Goal: Task Accomplishment & Management: Complete application form

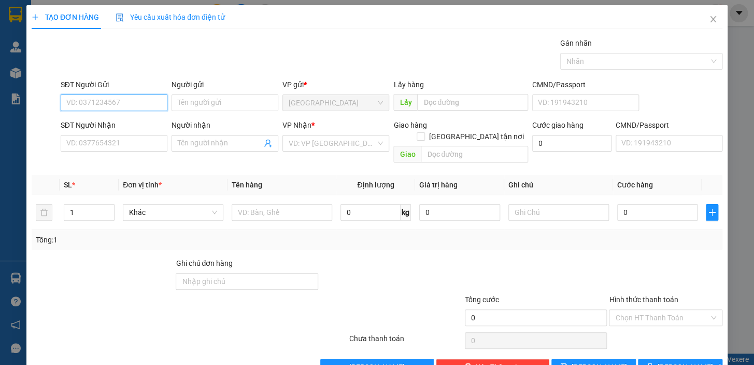
click at [104, 103] on input "SĐT Người Gửi" at bounding box center [114, 102] width 107 height 17
click at [137, 119] on div "0905279293 - HẢI" at bounding box center [112, 123] width 93 height 11
type input "0905279293"
type input "HẢI"
type input "0907207072"
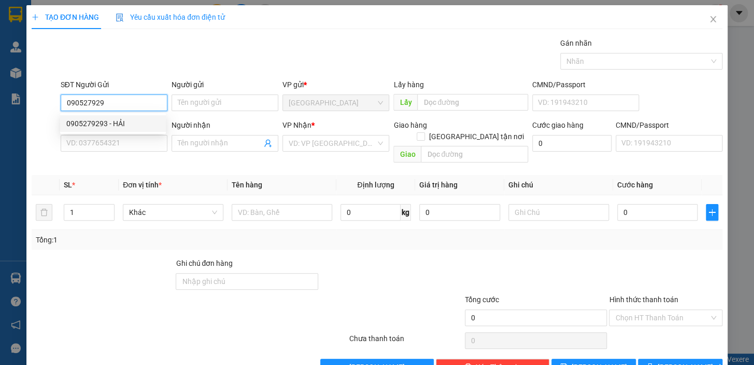
type input "A TRÍ"
type input "0905279293"
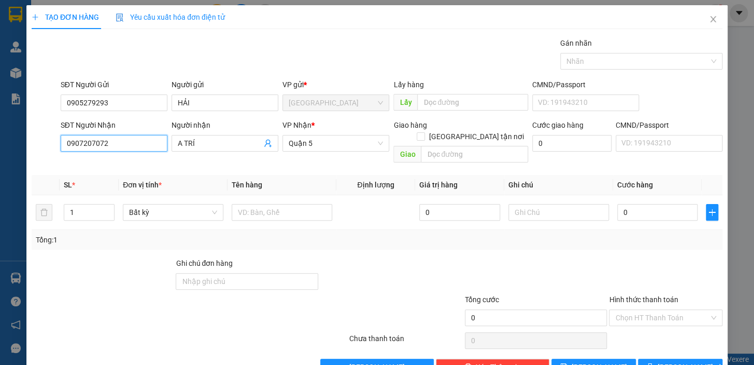
click at [144, 147] on input "0907207072" at bounding box center [114, 143] width 107 height 17
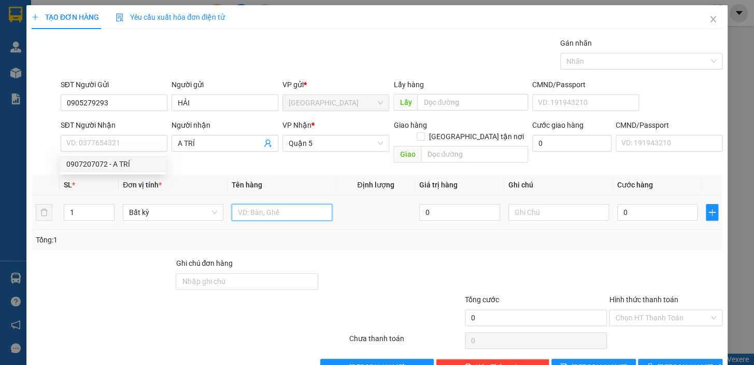
click at [255, 204] on input "text" at bounding box center [282, 212] width 101 height 17
type input "1 THUNGF"
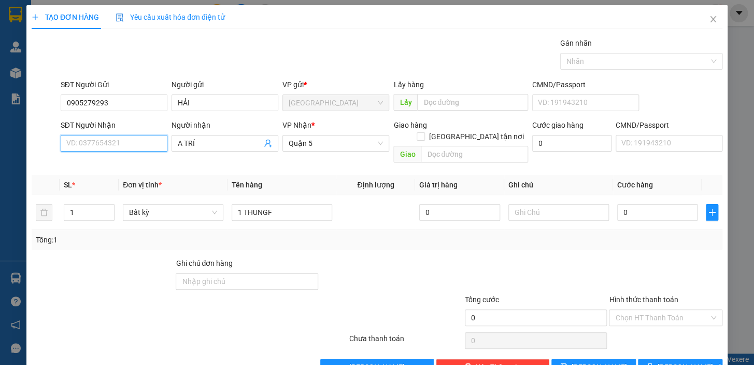
click at [118, 148] on input "SĐT Người Nhận" at bounding box center [114, 143] width 107 height 17
click at [120, 148] on input "SĐT Người Nhận" at bounding box center [114, 143] width 107 height 17
type input "0866990139"
click at [201, 140] on input "A TRÍ" at bounding box center [220, 142] width 84 height 11
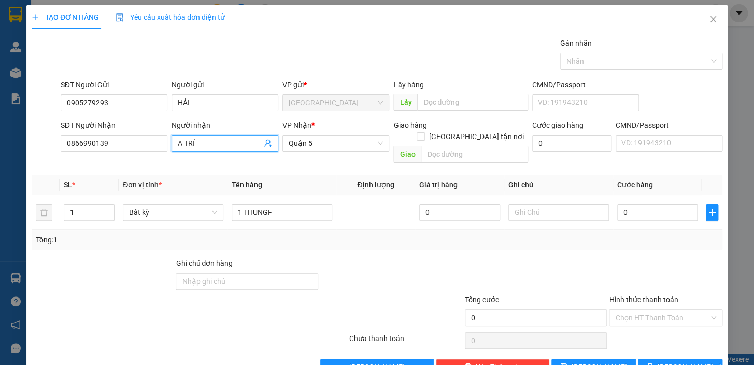
click at [201, 140] on input "A TRÍ" at bounding box center [220, 142] width 84 height 11
type input "Q"
click at [204, 142] on input "Người nhận" at bounding box center [220, 142] width 84 height 11
type input "QUÂN"
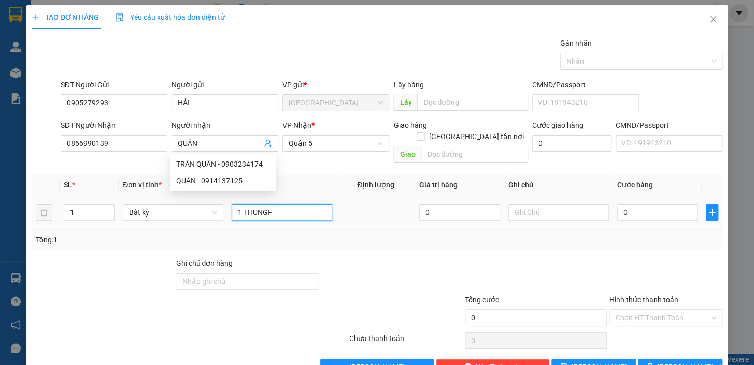
click at [284, 207] on input "1 THUNGF" at bounding box center [282, 212] width 101 height 17
type input "1 THUNG"
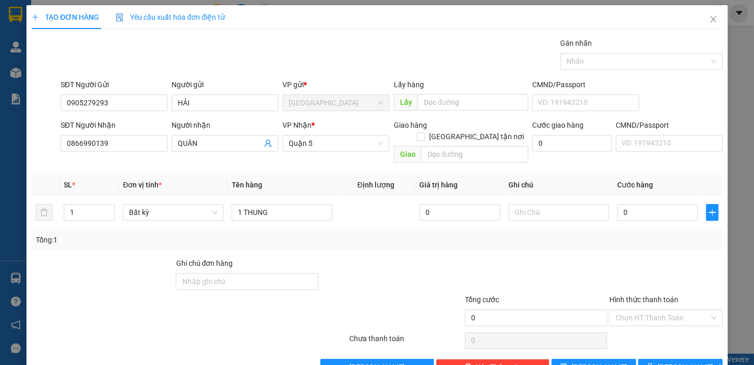
click at [368, 240] on div "Transit Pickup Surcharge Ids Transit Deliver Surcharge Ids Transit Deliver Surc…" at bounding box center [377, 206] width 691 height 338
click at [650, 210] on div "0" at bounding box center [658, 212] width 81 height 21
click at [647, 204] on input "0" at bounding box center [658, 212] width 81 height 17
type input "2"
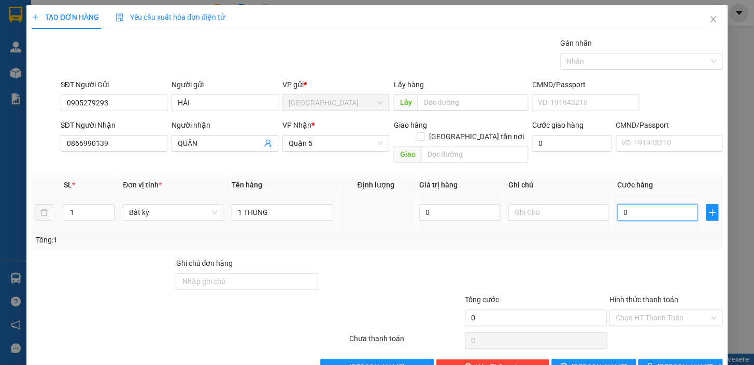
type input "2"
type input "20"
type input "20.000"
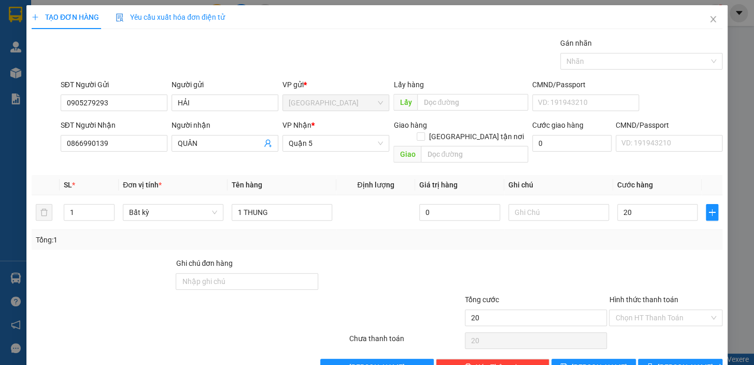
type input "20.000"
click at [613, 257] on div at bounding box center [666, 275] width 116 height 36
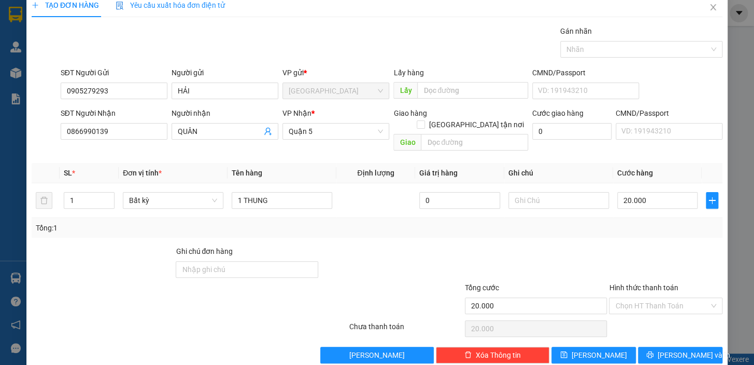
scroll to position [19, 0]
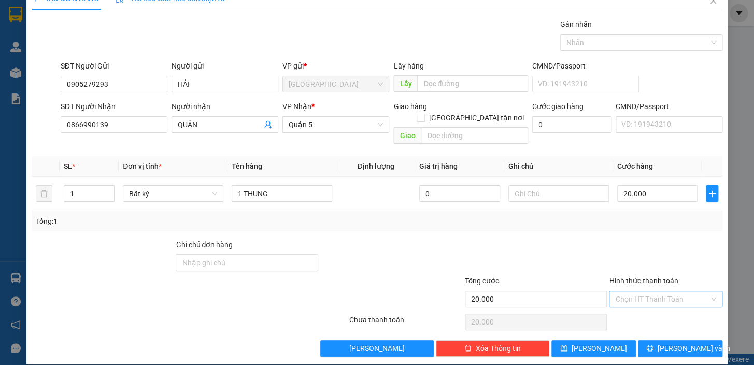
click at [633, 291] on input "Hình thức thanh toán" at bounding box center [663, 299] width 94 height 16
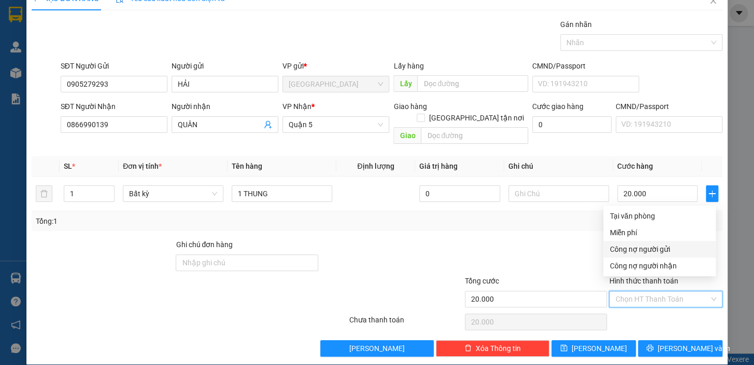
click at [558, 254] on div at bounding box center [536, 257] width 145 height 36
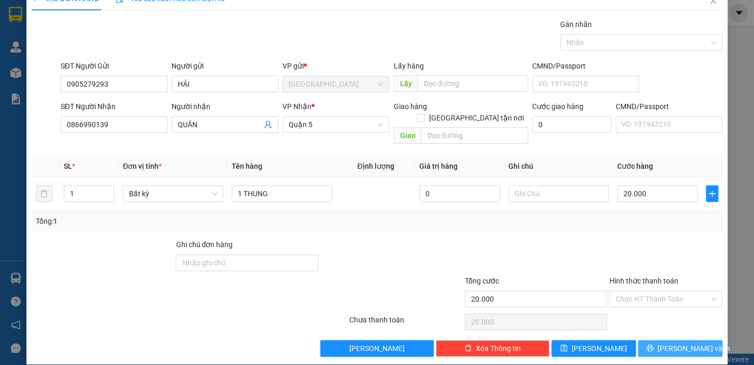
click at [649, 340] on button "[PERSON_NAME] và In" at bounding box center [680, 348] width 85 height 17
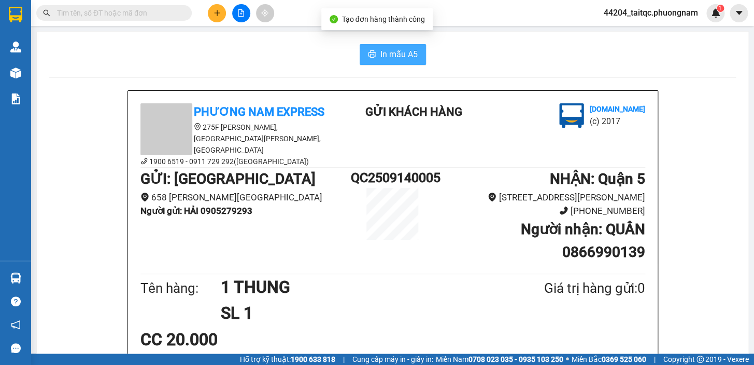
click at [395, 57] on span "In mẫu A5" at bounding box center [399, 54] width 37 height 13
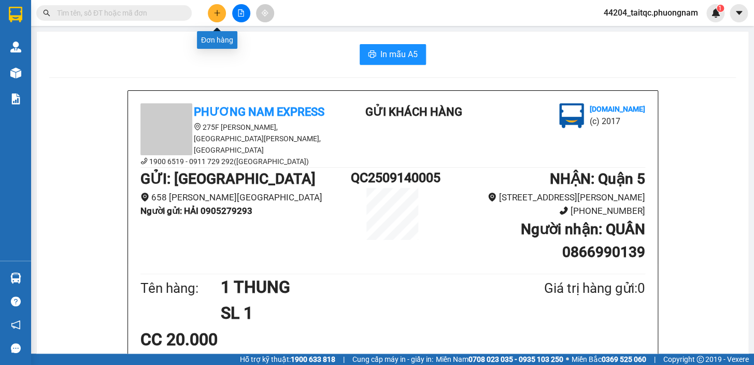
click at [218, 10] on icon "plus" at bounding box center [217, 12] width 7 height 7
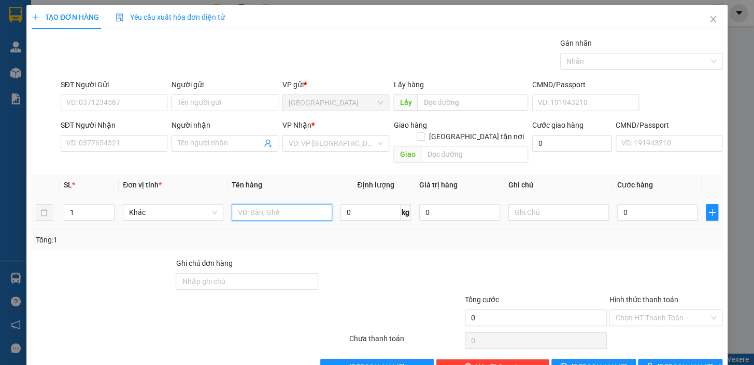
click at [266, 206] on input "text" at bounding box center [282, 212] width 101 height 17
type input "1 THÙNG"
click at [158, 97] on input "SĐT Người Gửi" at bounding box center [114, 102] width 107 height 17
click at [94, 104] on input "086" at bounding box center [114, 102] width 107 height 17
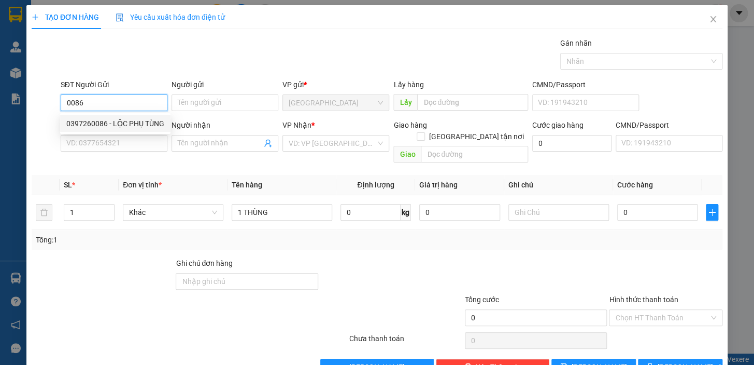
click at [141, 119] on div "0397260086 - LỘC PHỤ TÙNG" at bounding box center [115, 123] width 98 height 11
type input "0397260086"
type input "LỘC PHỤ TÙNG"
type input "0966673330"
type input "TUẤN"
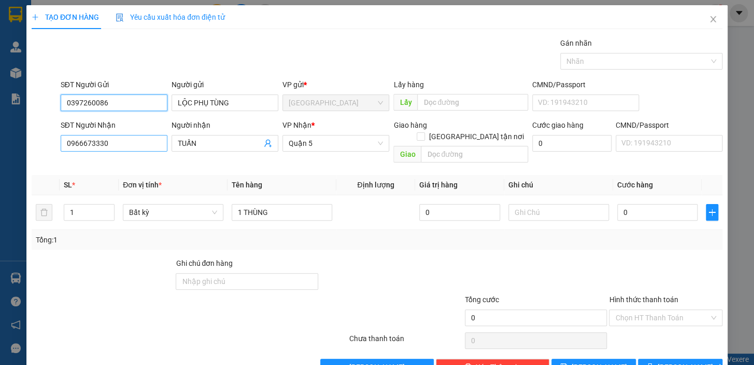
type input "0397260086"
click at [113, 146] on input "0966673330" at bounding box center [114, 143] width 107 height 17
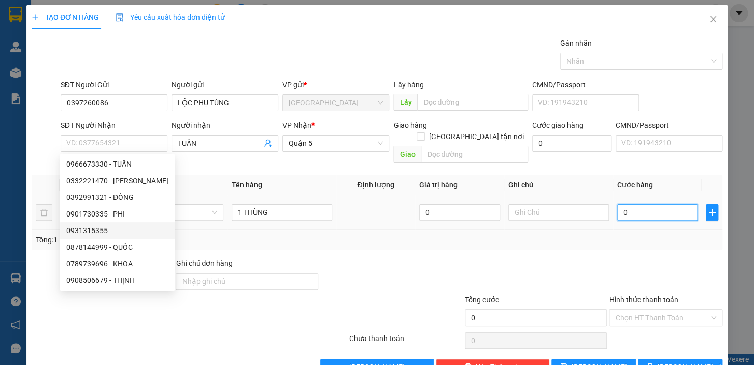
click at [648, 204] on input "0" at bounding box center [658, 212] width 81 height 17
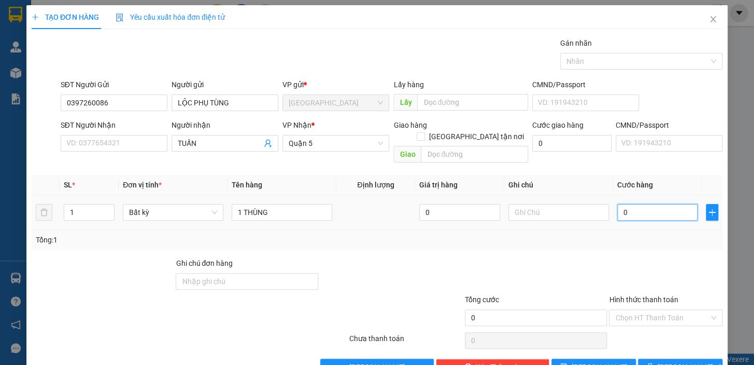
type input "8"
type input "80"
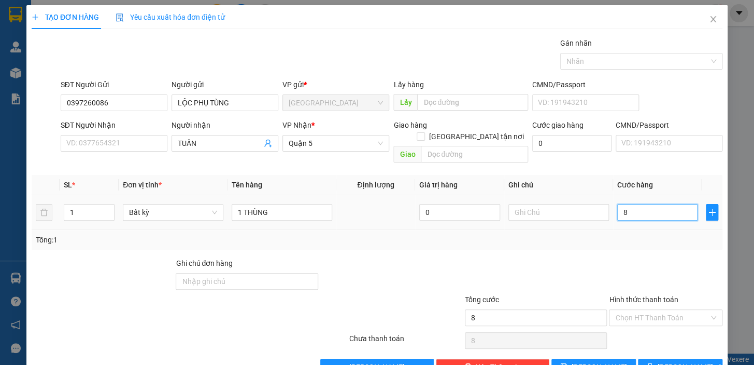
type input "80"
type input "80.000"
drag, startPoint x: 274, startPoint y: 230, endPoint x: 254, endPoint y: 220, distance: 23.0
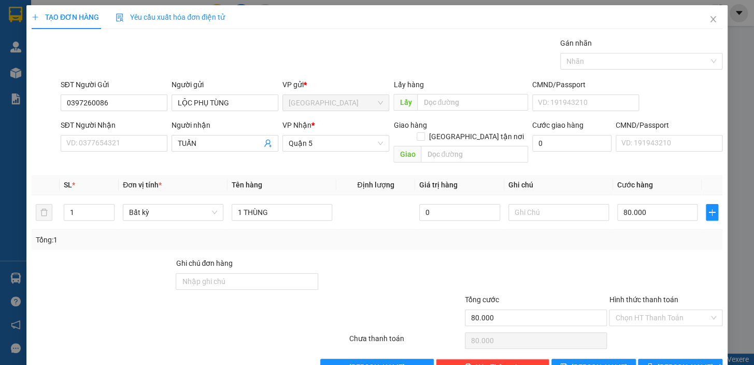
click at [273, 234] on div "Tổng: 1" at bounding box center [164, 239] width 256 height 11
click at [653, 204] on input "80.000" at bounding box center [658, 212] width 81 height 17
type input "7"
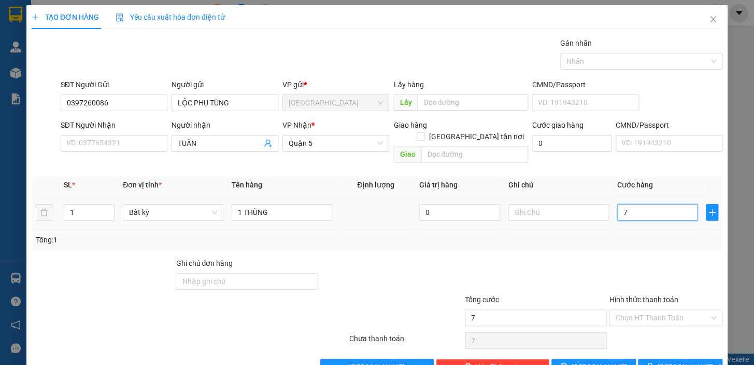
type input "70"
type input "70.000"
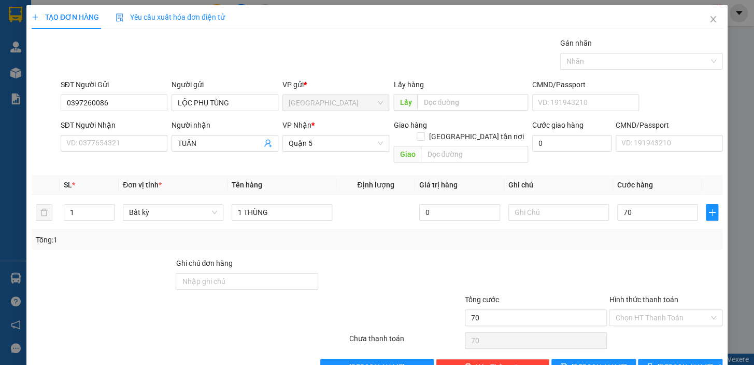
type input "70.000"
click at [508, 234] on div "Tổng: 1" at bounding box center [377, 239] width 683 height 11
click at [120, 140] on input "SĐT Người Nhận" at bounding box center [114, 143] width 107 height 17
type input "0787787151"
click at [373, 242] on div "Transit Pickup Surcharge Ids Transit Deliver Surcharge Ids Transit Deliver Surc…" at bounding box center [377, 206] width 691 height 338
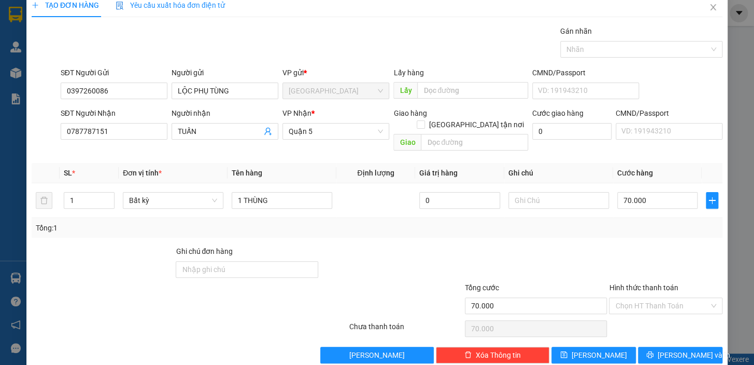
scroll to position [19, 0]
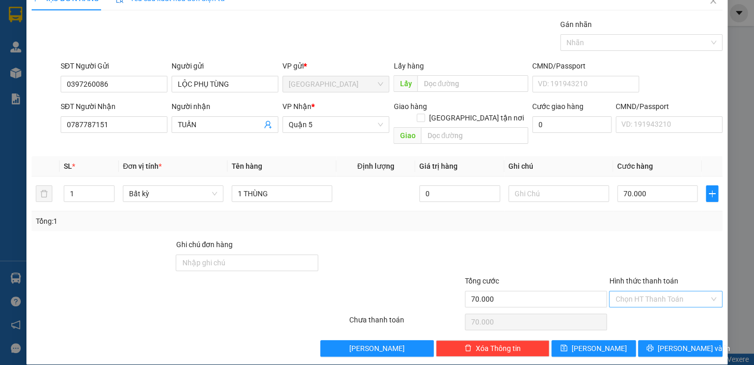
click at [656, 291] on input "Hình thức thanh toán" at bounding box center [663, 299] width 94 height 16
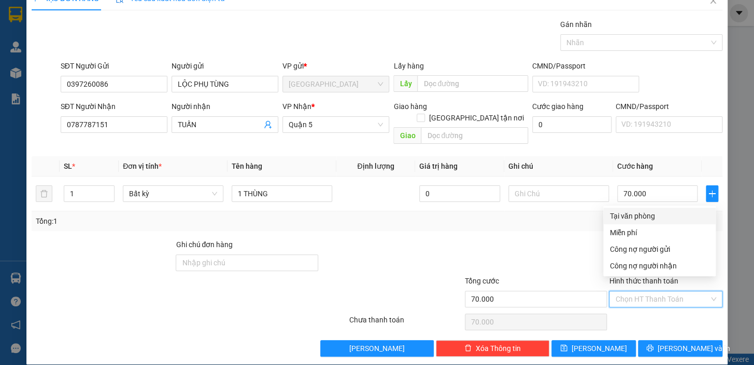
click at [636, 213] on div "Tại văn phòng" at bounding box center [660, 215] width 100 height 11
type input "0"
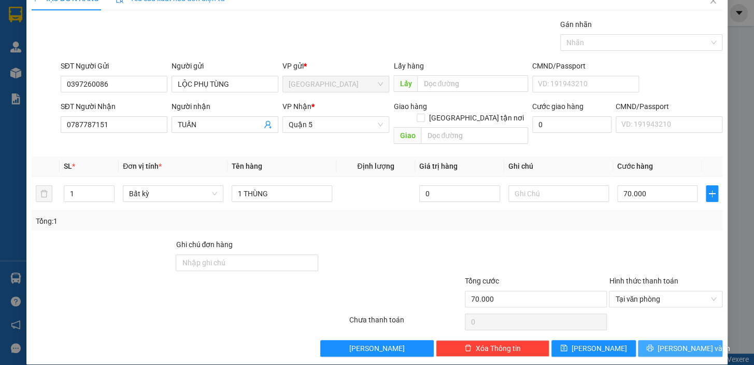
click at [661, 340] on button "[PERSON_NAME] và In" at bounding box center [680, 348] width 85 height 17
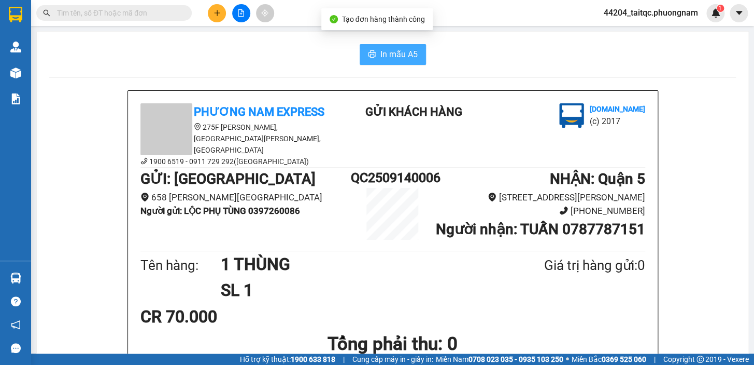
click at [401, 48] on span "In mẫu A5" at bounding box center [399, 54] width 37 height 13
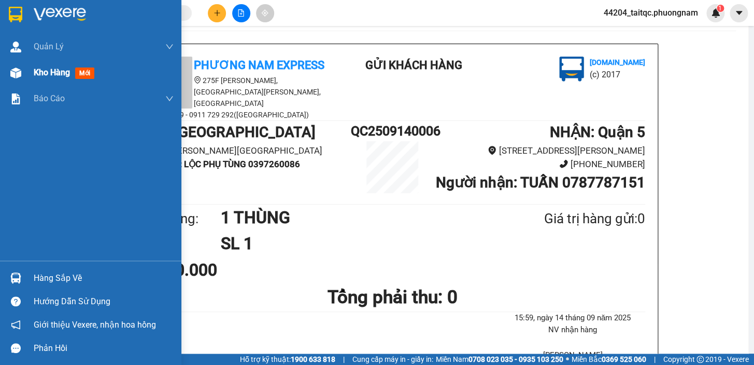
click at [57, 73] on span "Kho hàng" at bounding box center [52, 72] width 36 height 10
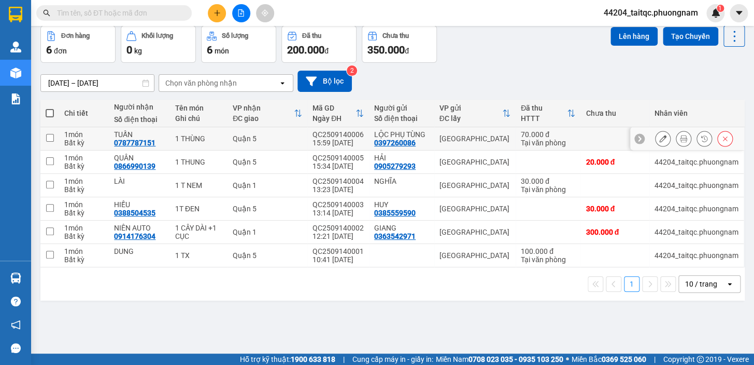
click at [660, 138] on icon at bounding box center [663, 138] width 7 height 7
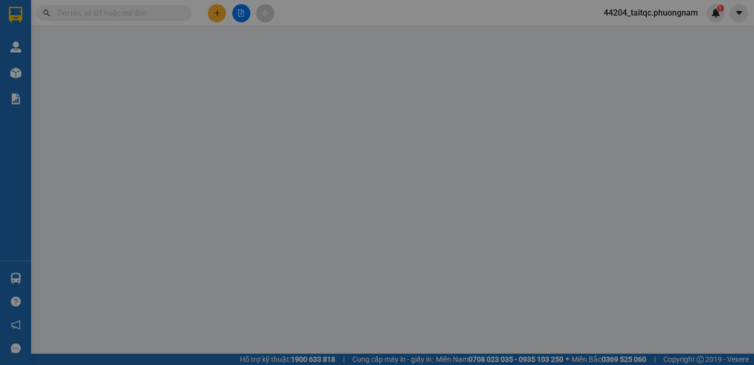
type input "0397260086"
type input "0787787151"
type input "70.000"
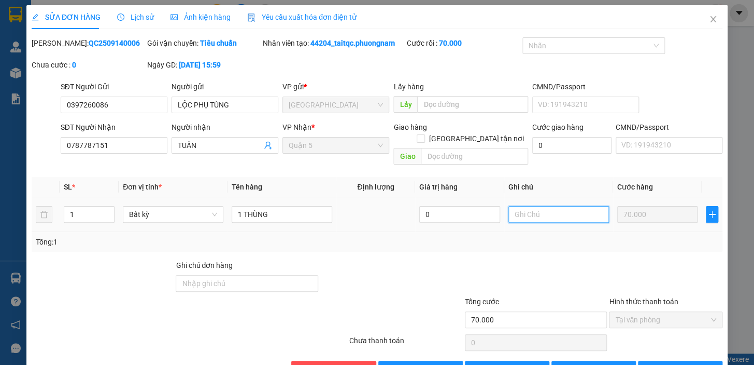
click at [524, 206] on input "text" at bounding box center [559, 214] width 101 height 17
type input "1"
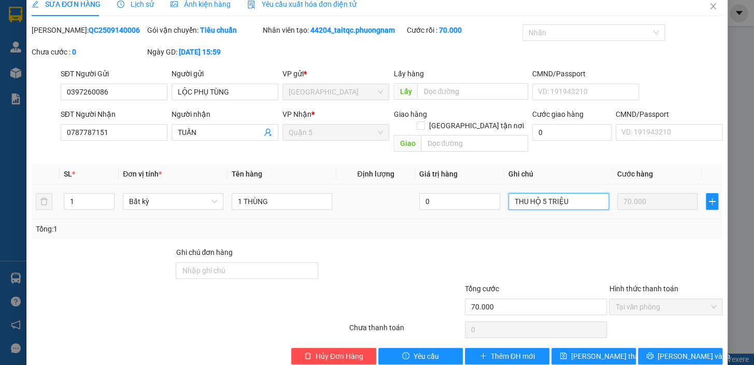
scroll to position [21, 0]
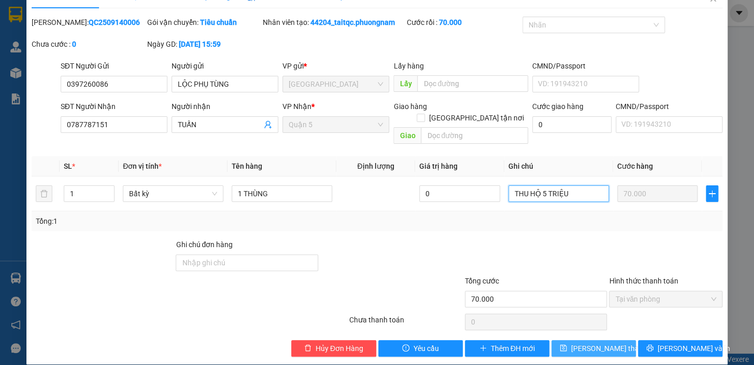
type input "THU HỘ 5 TRIỆU"
click at [607, 342] on span "[PERSON_NAME] thay đổi" at bounding box center [612, 347] width 83 height 11
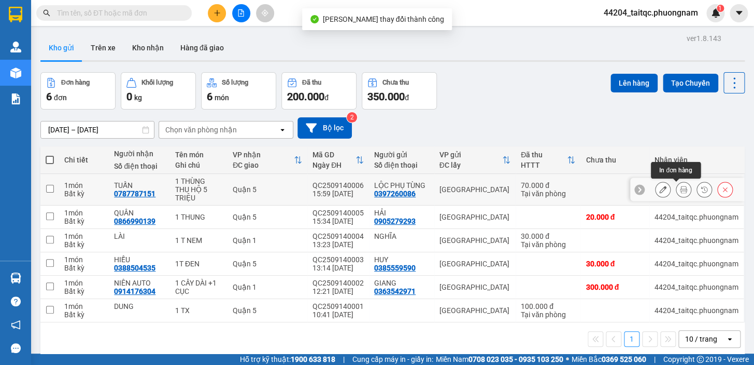
click at [680, 188] on icon at bounding box center [683, 189] width 7 height 7
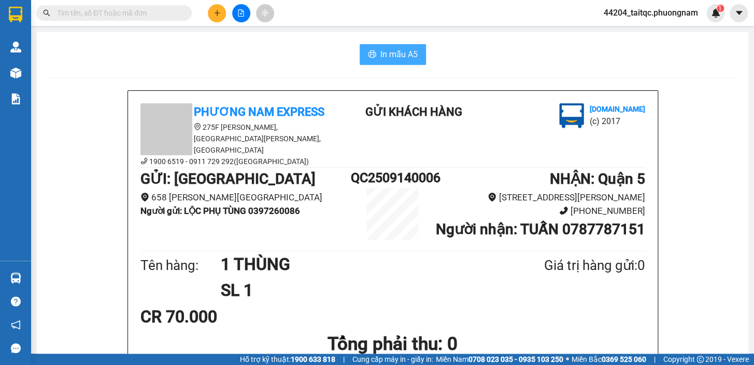
click at [399, 51] on span "In mẫu A5" at bounding box center [399, 54] width 37 height 13
click at [127, 13] on input "text" at bounding box center [118, 12] width 122 height 11
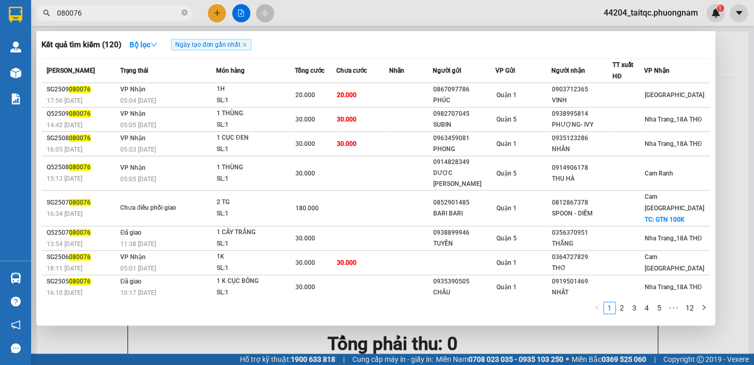
type input "080076"
click at [213, 18] on div at bounding box center [377, 182] width 754 height 365
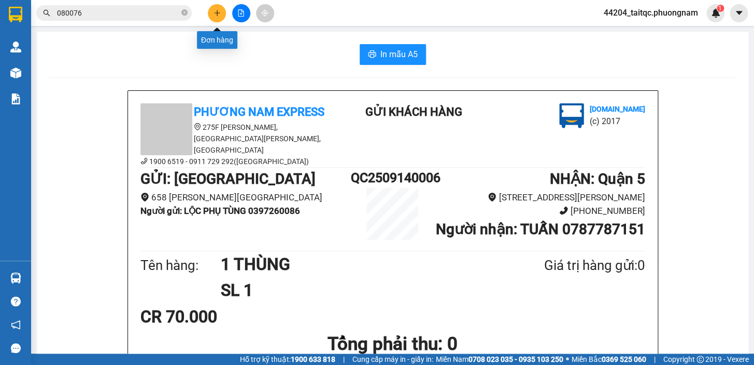
click at [217, 15] on icon "plus" at bounding box center [217, 13] width 1 height 6
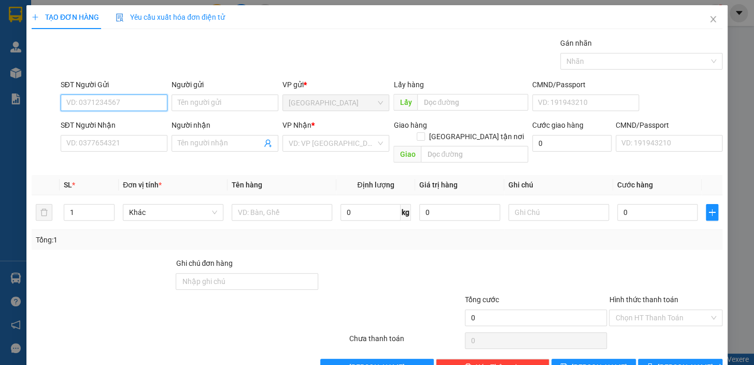
click at [122, 105] on input "SĐT Người Gửi" at bounding box center [114, 102] width 107 height 17
type input "0935726874"
click at [199, 106] on input "Người gửi" at bounding box center [225, 102] width 107 height 17
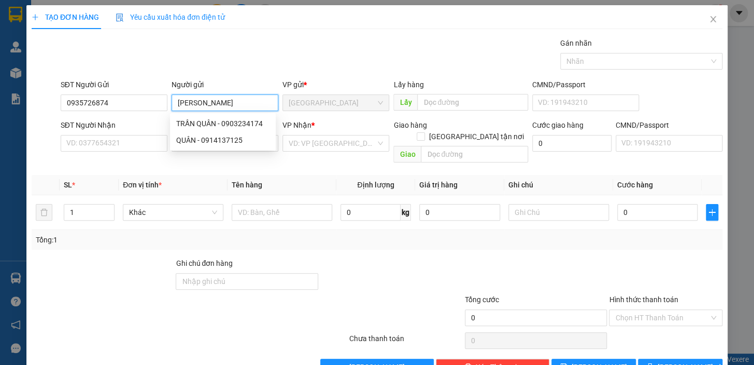
type input "[PERSON_NAME]"
click at [246, 61] on div "Gói vận chuyển * Tiêu chuẩn Gán nhãn Nhãn" at bounding box center [392, 55] width 666 height 36
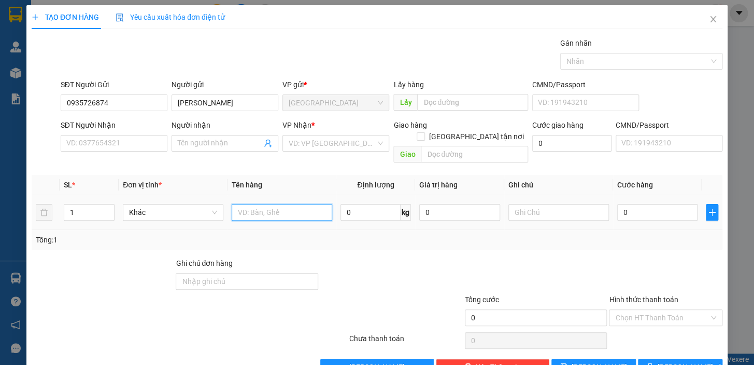
click at [260, 204] on input "text" at bounding box center [282, 212] width 101 height 17
type input "1 TX"
click at [135, 140] on input "SĐT Người Nhận" at bounding box center [114, 143] width 107 height 17
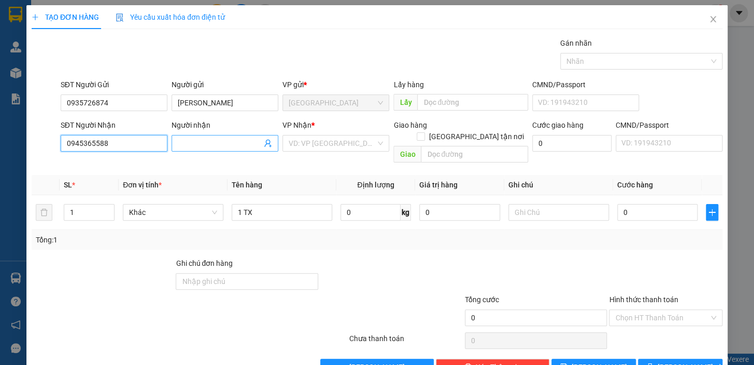
type input "0945365588"
click at [218, 146] on input "Người nhận" at bounding box center [220, 142] width 84 height 11
type input "NHUNG"
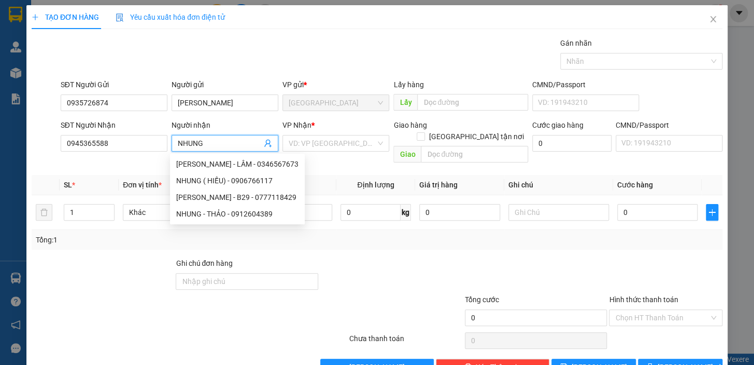
click at [291, 166] on div "[PERSON_NAME] - LÂM - 0346567673" at bounding box center [237, 164] width 135 height 17
type input "0346567673"
type input "[PERSON_NAME] - LÂM"
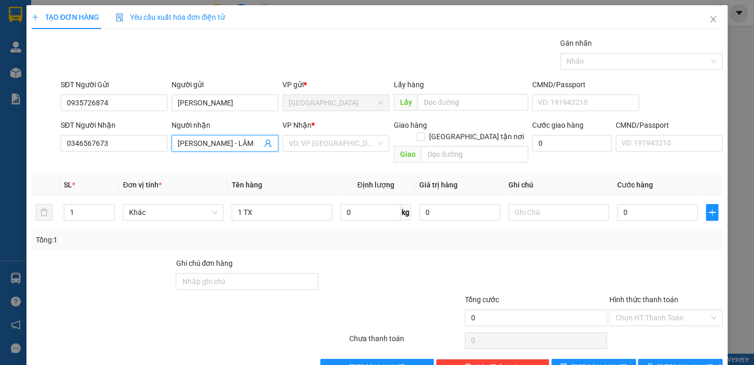
click at [241, 143] on input "[PERSON_NAME] - LÂM" at bounding box center [220, 142] width 84 height 11
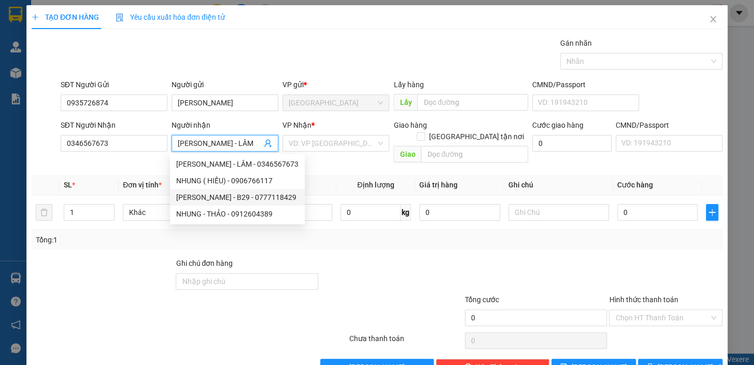
click at [241, 143] on input "[PERSON_NAME] - LÂM" at bounding box center [220, 142] width 84 height 11
click at [365, 264] on div at bounding box center [391, 275] width 145 height 36
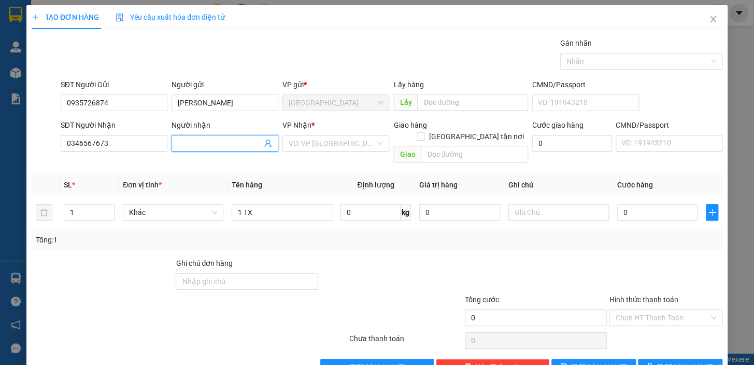
click at [188, 144] on input "Người nhận" at bounding box center [220, 142] width 84 height 11
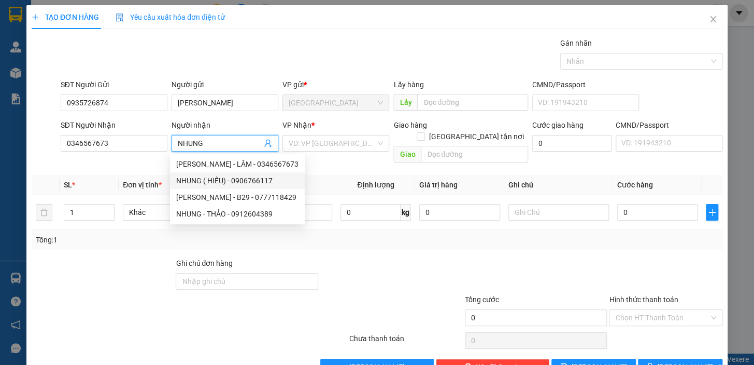
type input "NHUNG"
drag, startPoint x: 385, startPoint y: 246, endPoint x: 360, endPoint y: 197, distance: 55.0
click at [385, 257] on div at bounding box center [391, 275] width 145 height 36
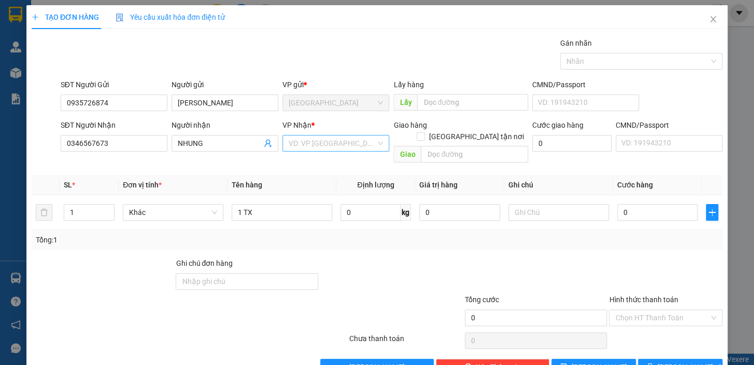
click at [324, 141] on input "search" at bounding box center [332, 143] width 87 height 16
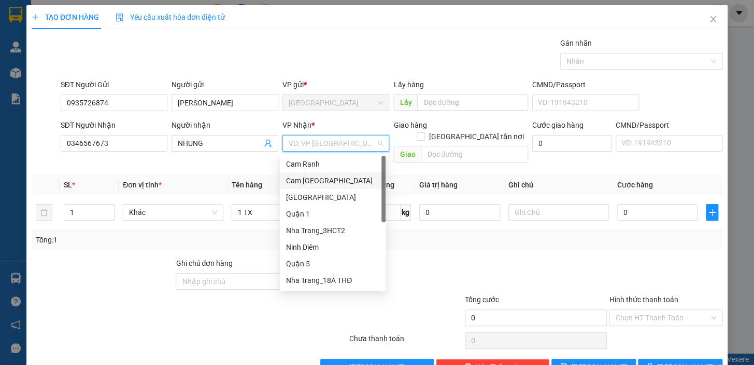
scroll to position [16, 0]
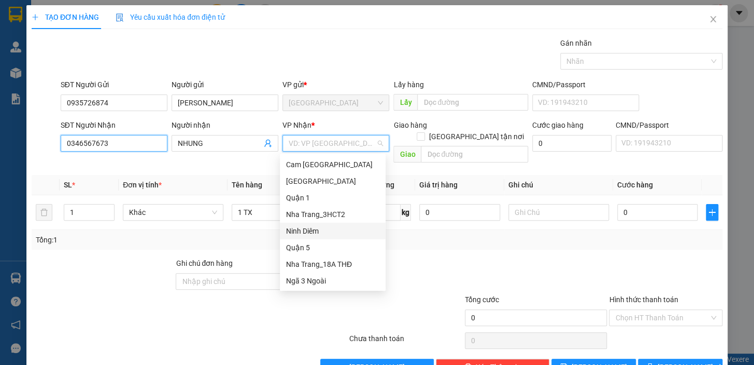
click at [118, 144] on input "0346567673" at bounding box center [114, 143] width 107 height 17
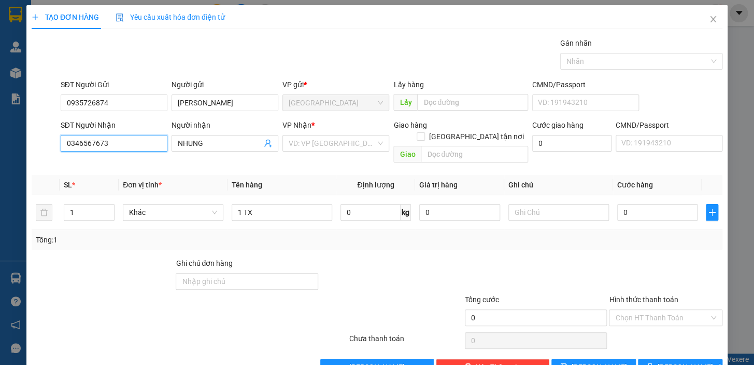
click at [118, 144] on input "0346567673" at bounding box center [114, 143] width 107 height 17
type input "0345365588"
click at [400, 239] on div "Transit Pickup Surcharge Ids Transit Deliver Surcharge Ids Transit Deliver Surc…" at bounding box center [377, 206] width 691 height 338
click at [333, 139] on input "search" at bounding box center [332, 143] width 87 height 16
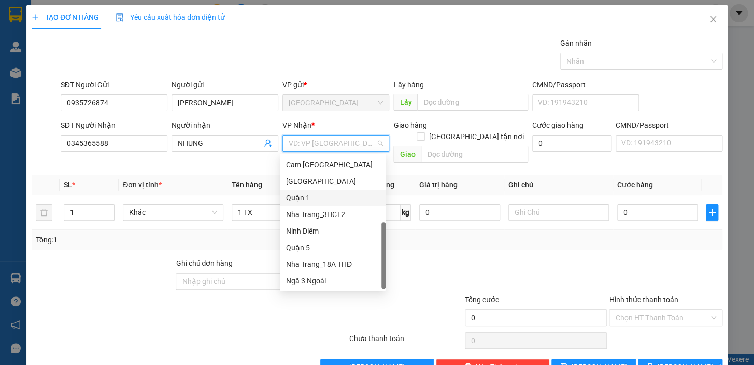
click at [315, 197] on div "Quận 1" at bounding box center [332, 197] width 93 height 11
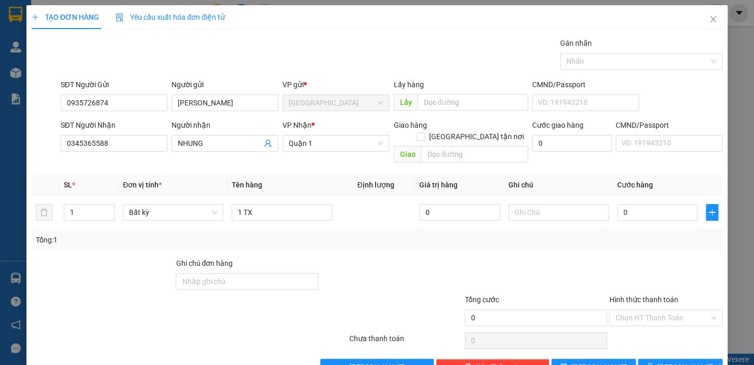
click at [576, 270] on div at bounding box center [536, 275] width 145 height 36
click at [270, 204] on input "1 TX" at bounding box center [282, 212] width 101 height 17
type input "1 TX + 1 BỊCH ĐEN"
click at [652, 204] on input "0" at bounding box center [658, 212] width 81 height 17
type input "5"
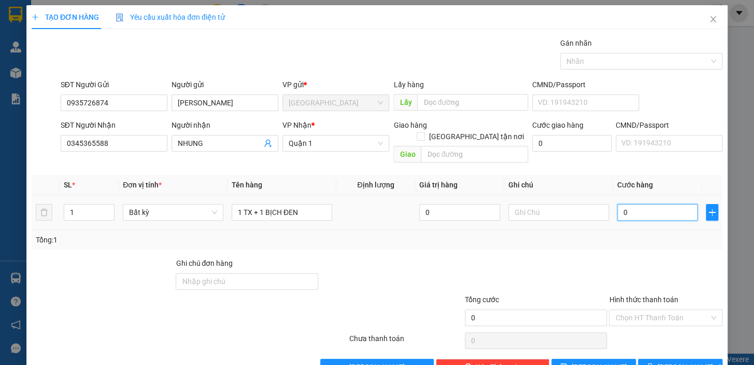
type input "5"
type input "50"
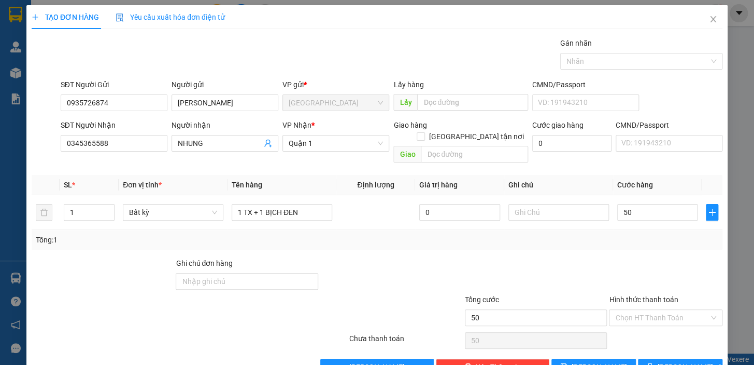
type input "50.000"
click at [638, 235] on div "Tổng: 1" at bounding box center [377, 240] width 691 height 20
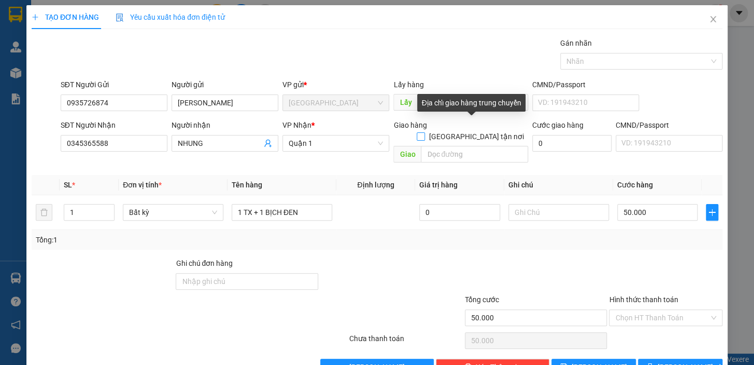
click at [424, 132] on input "[GEOGRAPHIC_DATA] tận nơi" at bounding box center [420, 135] width 7 height 7
checkbox input "true"
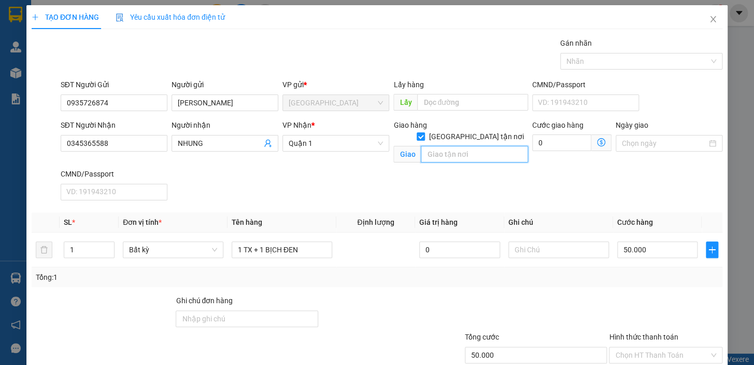
click at [466, 147] on input "text" at bounding box center [474, 154] width 107 height 17
type input "25/5 ĐƯỚNG SỐ 27, PHƯỜNG [GEOGRAPHIC_DATA], [GEOGRAPHIC_DATA]"
click at [597, 146] on icon "dollar-circle" at bounding box center [601, 142] width 8 height 8
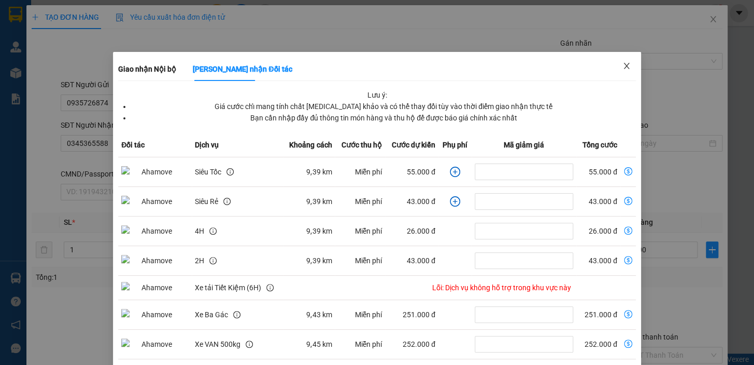
click at [623, 68] on icon "close" at bounding box center [627, 66] width 8 height 8
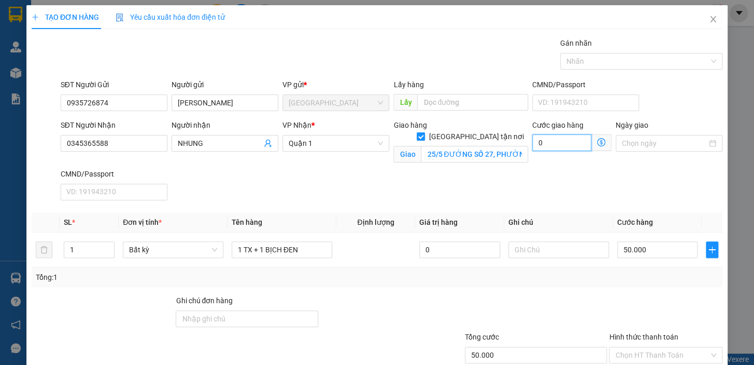
click at [555, 145] on input "0" at bounding box center [562, 142] width 59 height 17
type input "50.008"
type input "8"
type input "50.080"
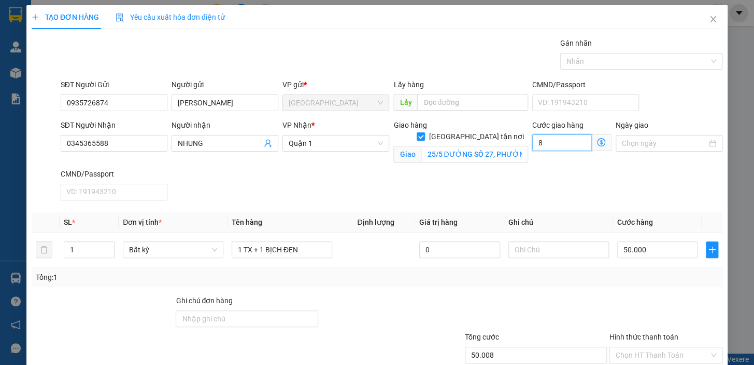
type input "50.080"
type input "80.000"
type input "130.000"
click at [515, 190] on div "SĐT Người Nhận 0345365588 Người nhận NHUNG VP Nhận * Quận 1 Giao hàng [GEOGRAPH…" at bounding box center [392, 161] width 666 height 85
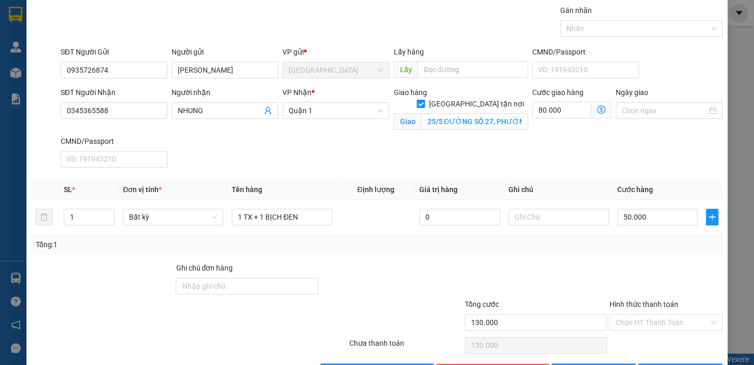
scroll to position [67, 0]
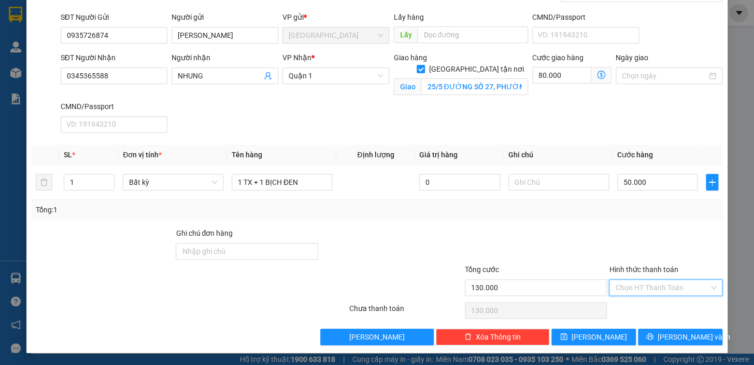
click at [642, 286] on input "Hình thức thanh toán" at bounding box center [663, 287] width 94 height 16
click at [627, 214] on div "Tại văn phòng" at bounding box center [660, 215] width 100 height 11
type input "0"
click at [654, 339] on icon "printer" at bounding box center [650, 335] width 7 height 7
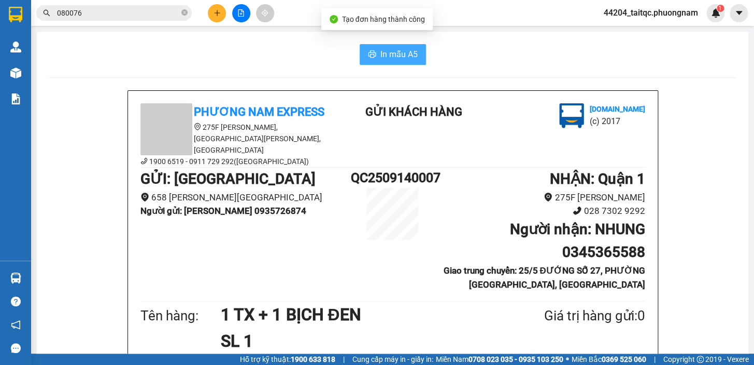
drag, startPoint x: 411, startPoint y: 51, endPoint x: 415, endPoint y: 59, distance: 9.1
click at [412, 52] on span "In mẫu A5" at bounding box center [399, 54] width 37 height 13
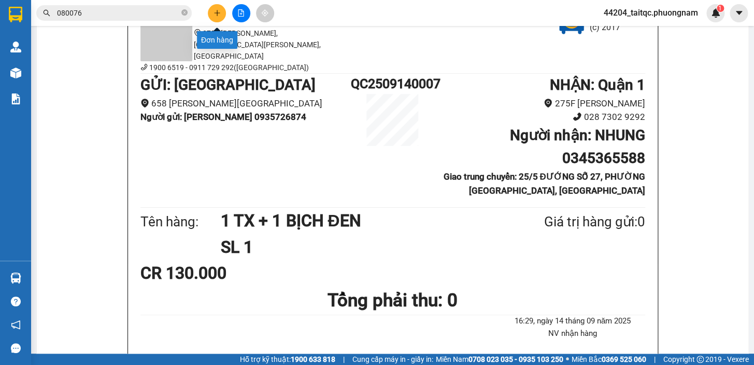
click at [222, 15] on button at bounding box center [217, 13] width 18 height 18
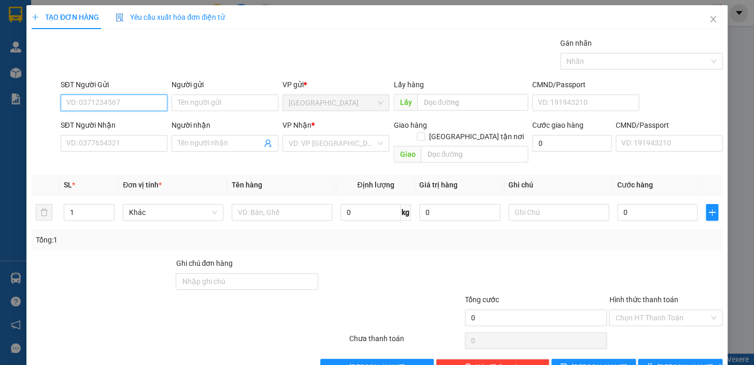
click at [104, 108] on input "SĐT Người Gửi" at bounding box center [114, 102] width 107 height 17
click at [88, 102] on input "0935337823" at bounding box center [114, 102] width 107 height 17
type input "0935227823"
click at [110, 119] on div "0935227823 - HUY" at bounding box center [112, 123] width 93 height 11
type input "HUY"
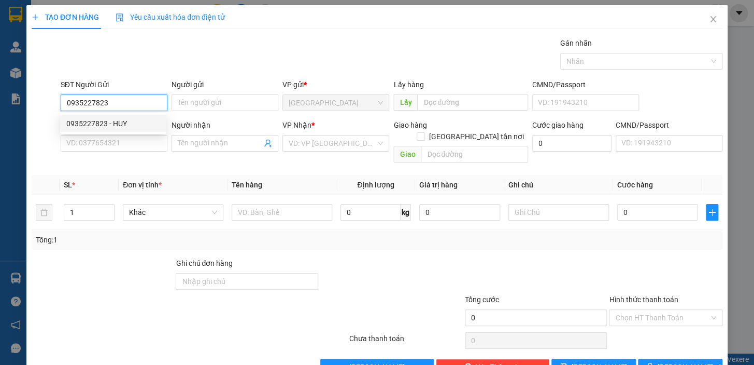
type input "0903955507"
type input "NGÔI SAO LỚN"
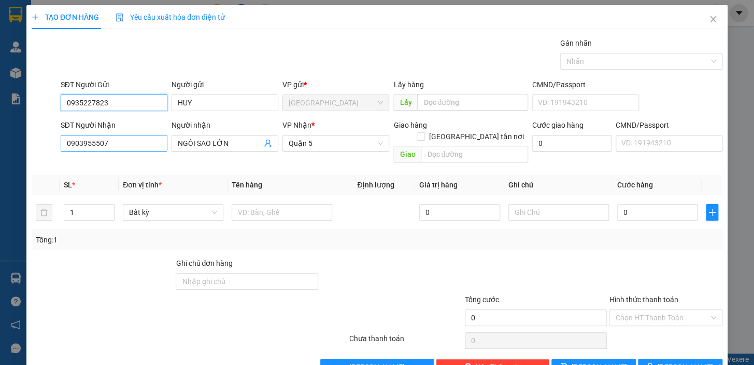
type input "0935227823"
click at [140, 147] on input "0903955507" at bounding box center [114, 143] width 107 height 17
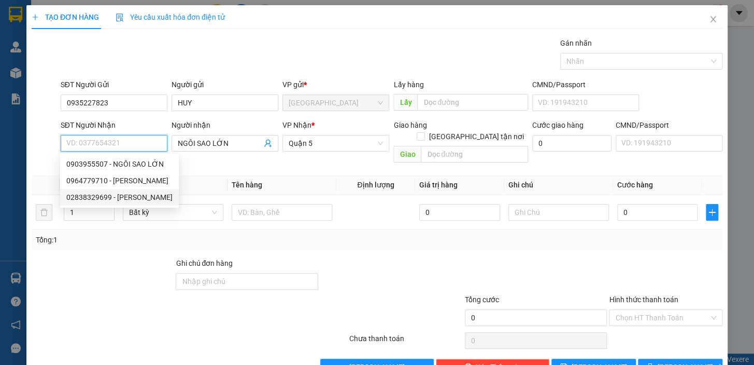
click at [128, 195] on div "02838329699 - [PERSON_NAME]" at bounding box center [119, 196] width 106 height 11
type input "02838329699"
type input "[PERSON_NAME]"
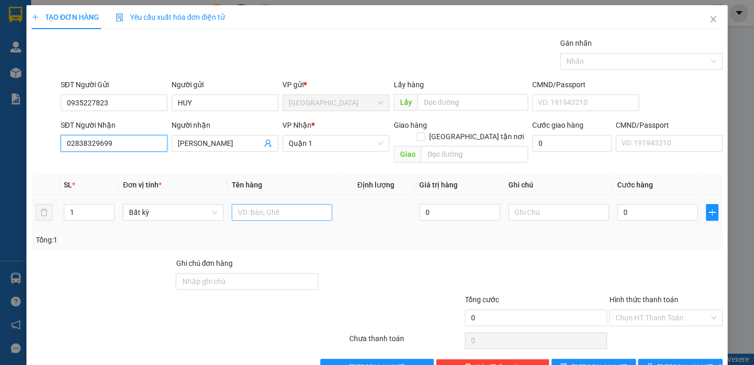
type input "02838329699"
click at [282, 204] on input "text" at bounding box center [282, 212] width 101 height 17
type input "1 THÙNG DẸP"
click at [636, 205] on input "0" at bounding box center [658, 212] width 81 height 17
type input "3"
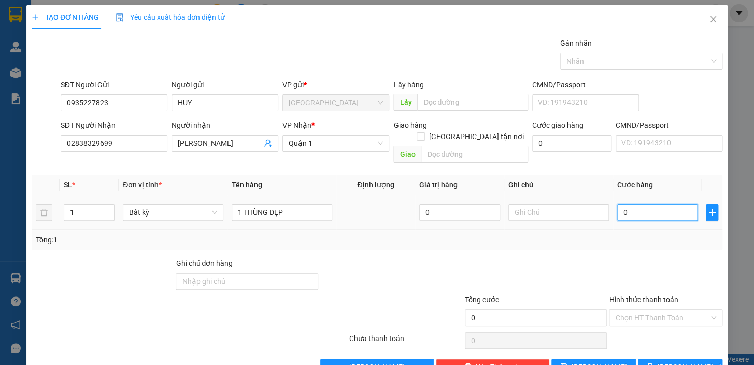
type input "3"
type input "30"
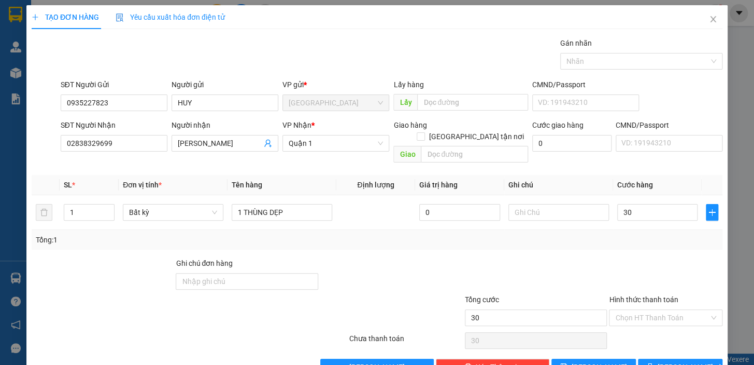
type input "30.000"
click at [607, 234] on div "Tổng: 1" at bounding box center [377, 240] width 691 height 20
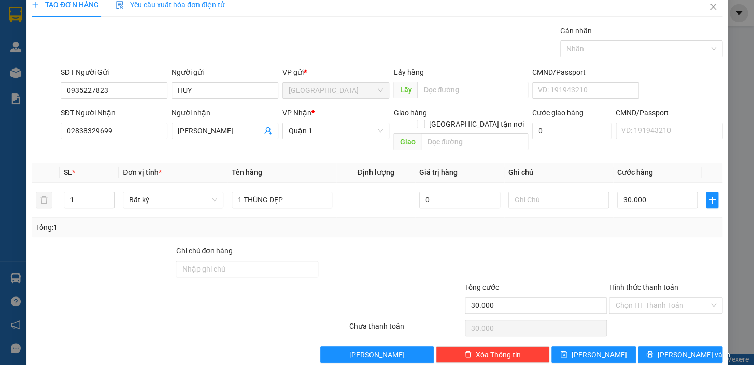
scroll to position [19, 0]
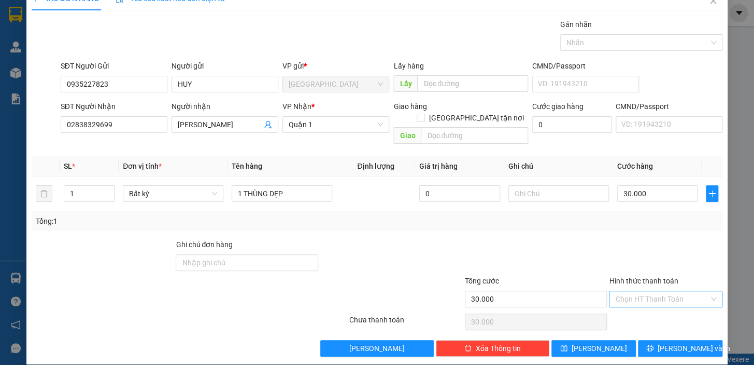
click at [634, 291] on input "Hình thức thanh toán" at bounding box center [663, 299] width 94 height 16
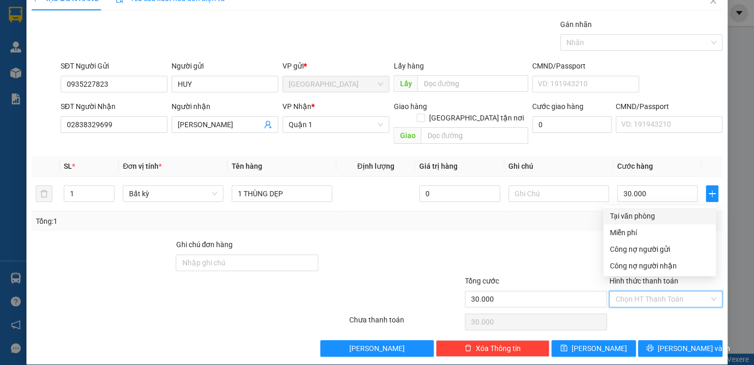
click at [635, 212] on div "Tại văn phòng" at bounding box center [660, 215] width 100 height 11
type input "0"
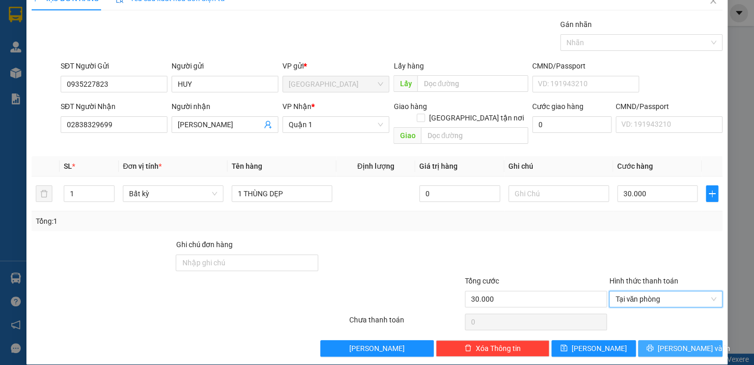
click at [661, 340] on button "[PERSON_NAME] và In" at bounding box center [680, 348] width 85 height 17
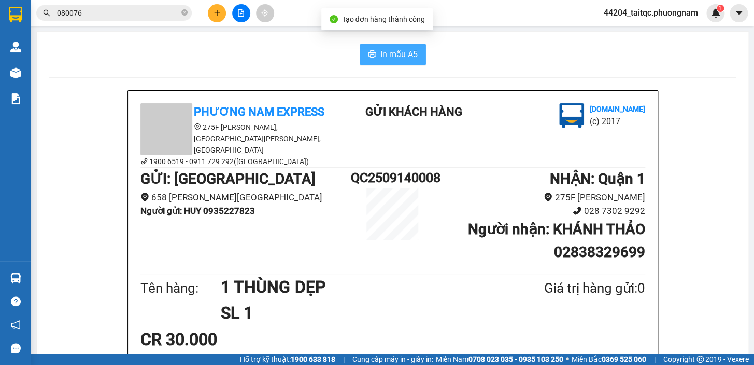
click at [393, 58] on span "In mẫu A5" at bounding box center [399, 54] width 37 height 13
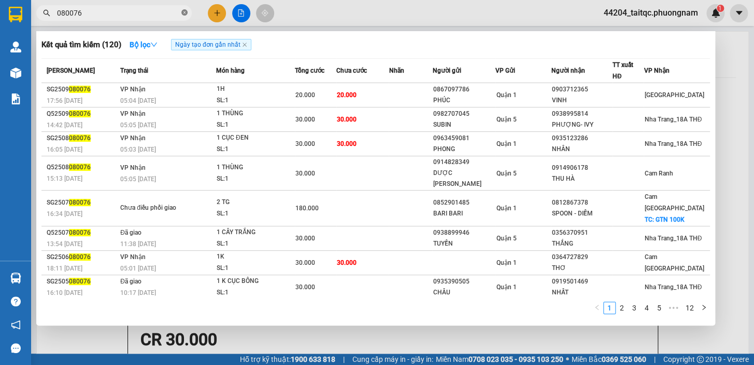
click at [186, 12] on icon "close-circle" at bounding box center [184, 12] width 6 height 6
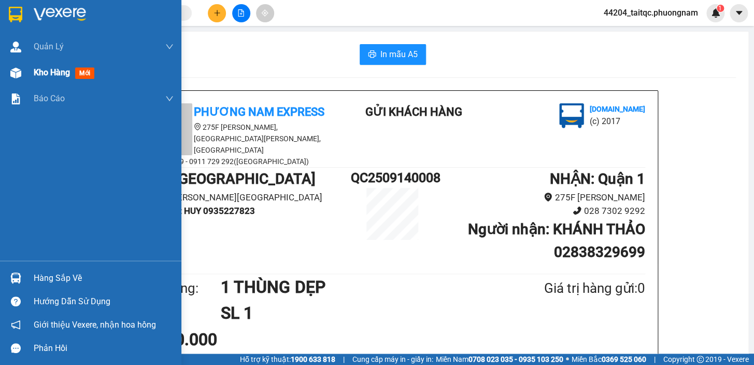
click at [53, 72] on span "Kho hàng" at bounding box center [52, 72] width 36 height 10
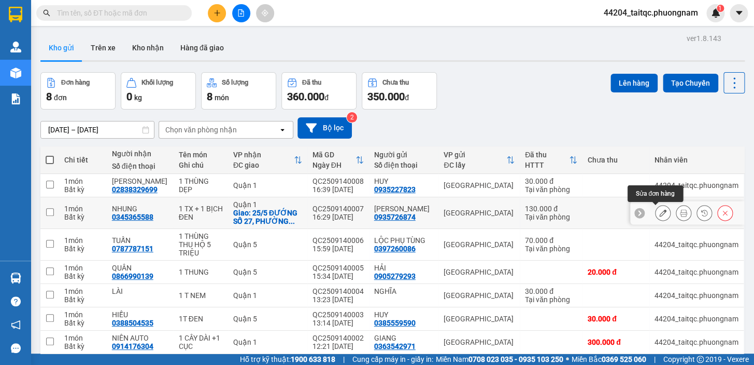
click at [661, 213] on button at bounding box center [663, 213] width 15 height 18
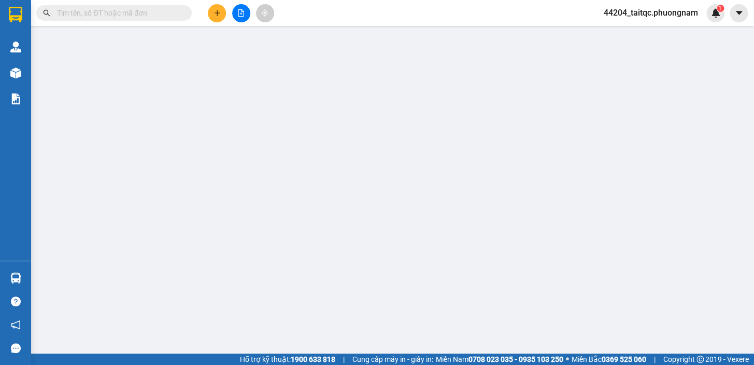
type input "0935726874"
type input "0345365588"
checkbox input "true"
type input "25/5 ĐƯỚNG SỐ 27, PHƯỜNG [GEOGRAPHIC_DATA], [GEOGRAPHIC_DATA]"
type input "130.000"
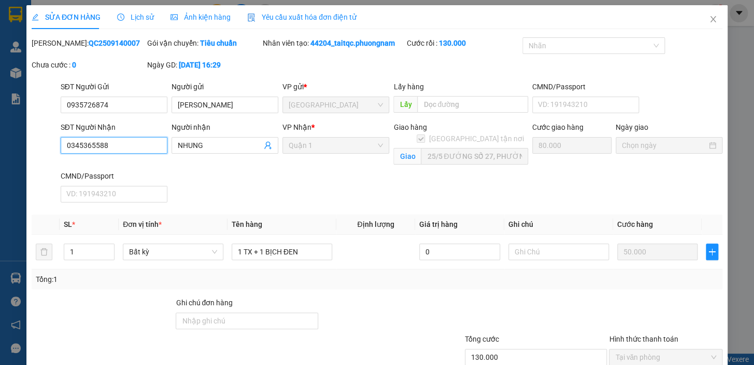
click at [72, 147] on input "0345365588" at bounding box center [114, 145] width 107 height 17
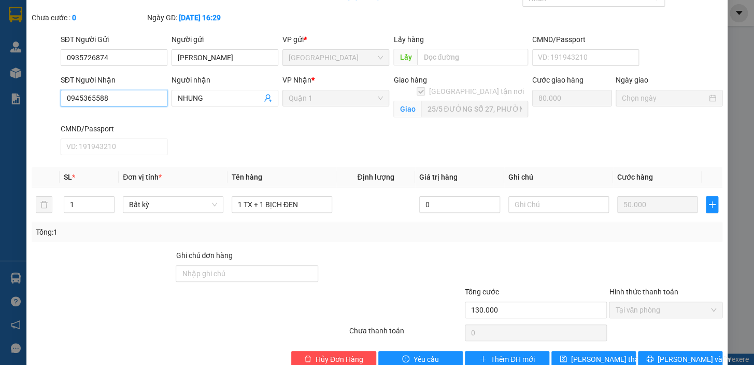
scroll to position [69, 0]
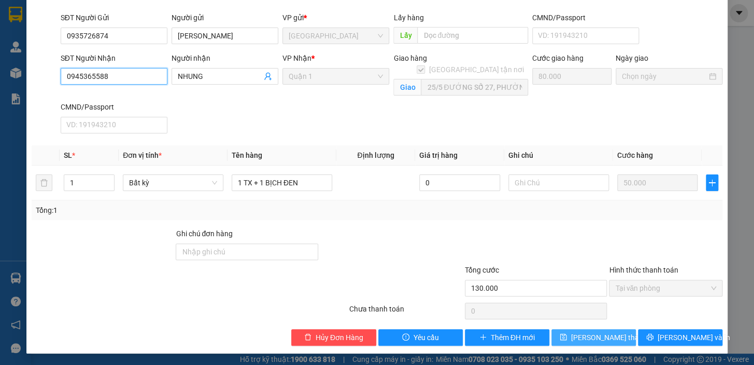
type input "0945365588"
click at [598, 338] on span "[PERSON_NAME] thay đổi" at bounding box center [612, 336] width 83 height 11
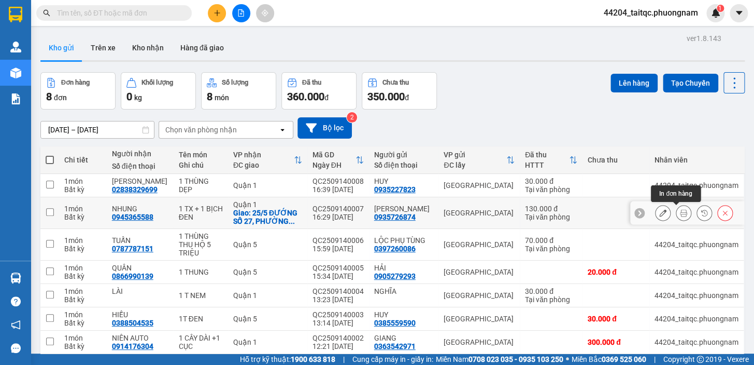
click at [681, 208] on button at bounding box center [684, 213] width 15 height 18
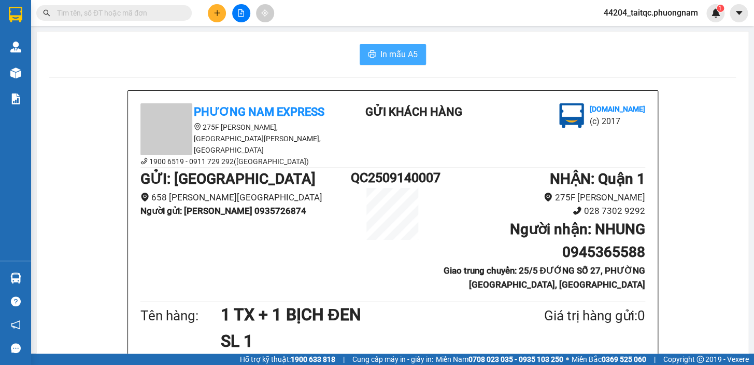
click at [401, 52] on span "In mẫu A5" at bounding box center [399, 54] width 37 height 13
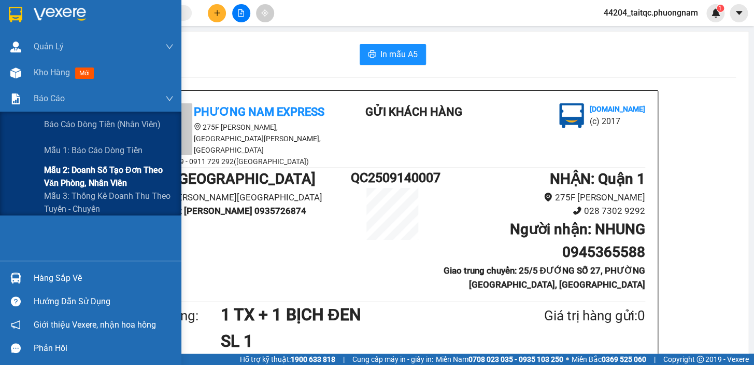
click at [114, 178] on span "Mẫu 2: Doanh số tạo đơn theo Văn phòng, nhân viên" at bounding box center [109, 176] width 130 height 26
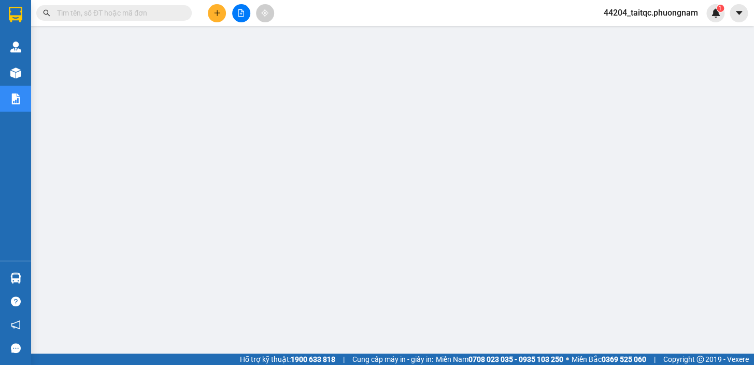
click at [74, 15] on input "text" at bounding box center [118, 12] width 122 height 11
paste input "0905045855"
type input "0905045855"
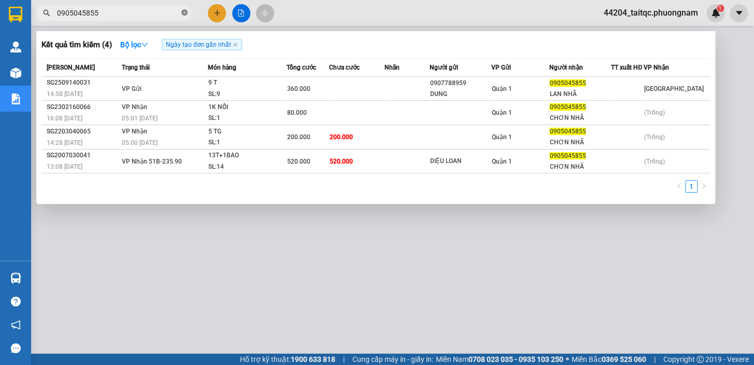
click at [182, 13] on icon "close-circle" at bounding box center [184, 12] width 6 height 6
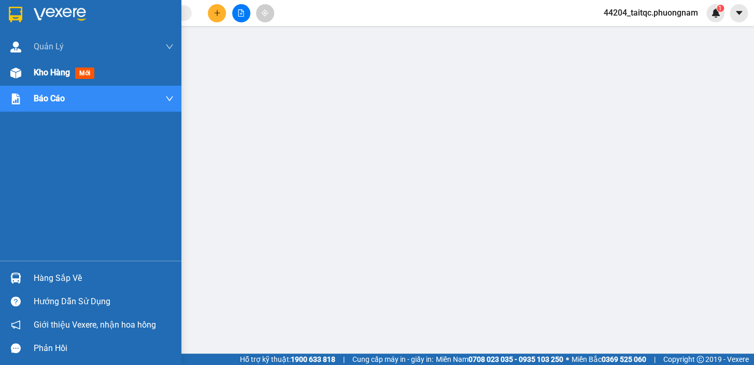
click at [53, 72] on span "Kho hàng" at bounding box center [52, 72] width 36 height 10
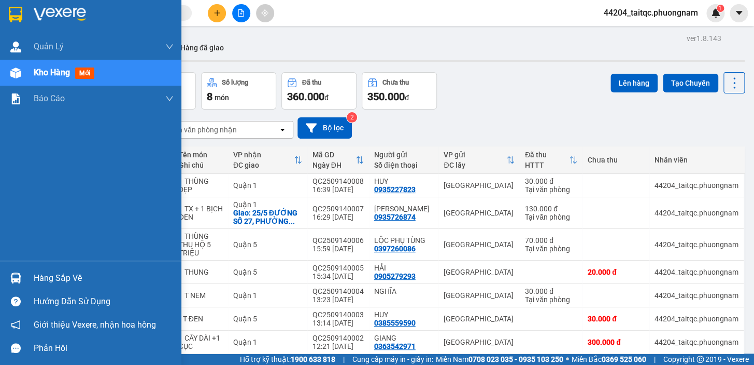
click at [25, 71] on div "Kho hàng mới" at bounding box center [90, 73] width 181 height 26
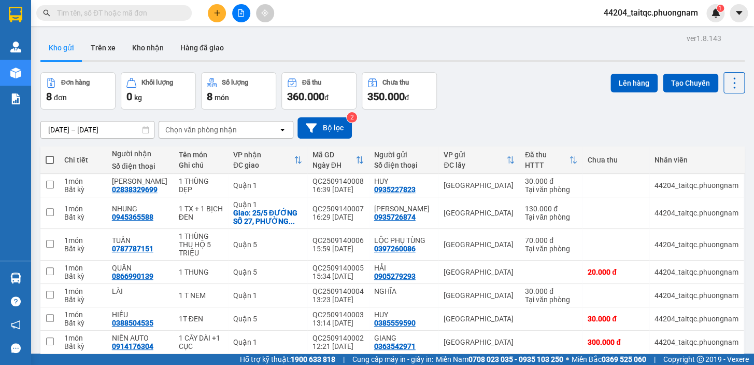
click at [212, 15] on button at bounding box center [217, 13] width 18 height 18
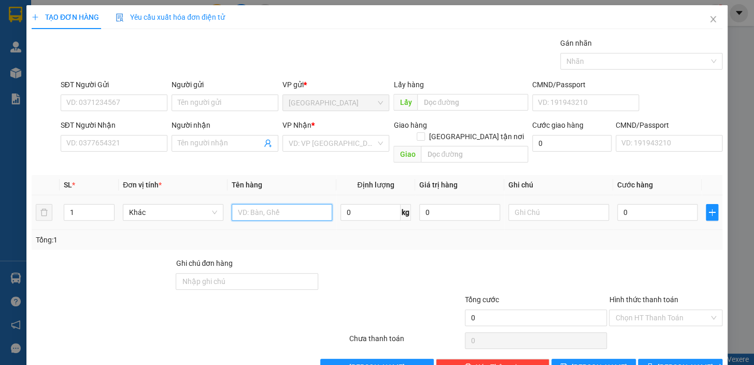
click at [250, 204] on input "text" at bounding box center [282, 212] width 101 height 17
type input "1 TX"
click at [641, 205] on input "0" at bounding box center [658, 212] width 81 height 17
type input "2"
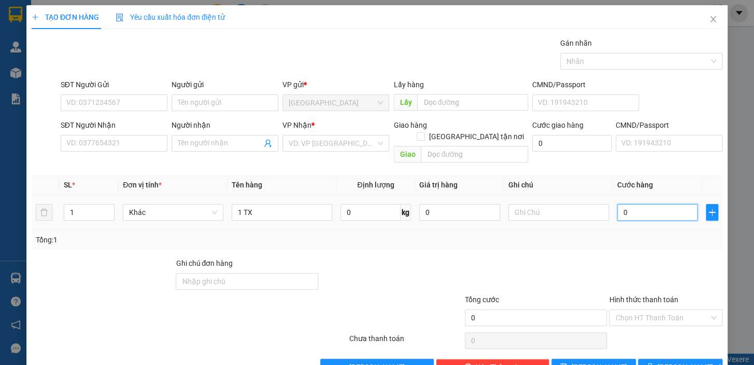
type input "2"
type input "20"
type input "20.000"
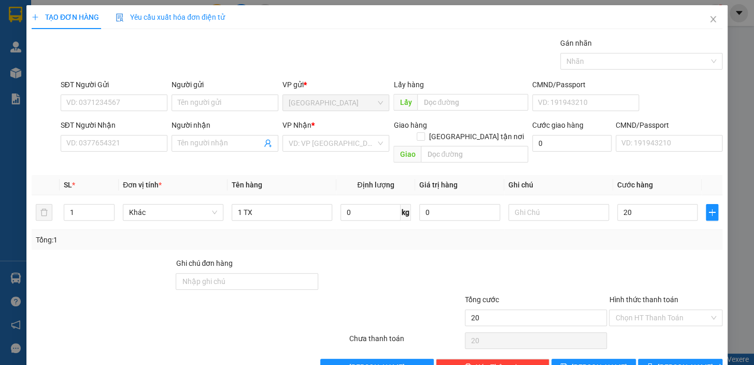
type input "20.000"
click at [607, 234] on div "Tổng: 1" at bounding box center [377, 239] width 683 height 11
click at [102, 103] on input "SĐT Người Gửi" at bounding box center [114, 102] width 107 height 17
type input "0706006722"
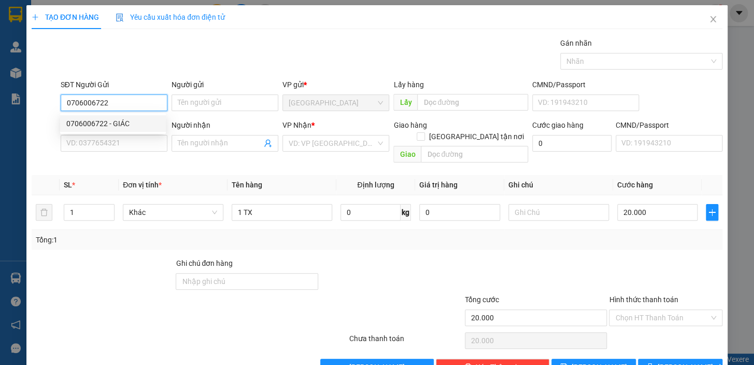
click at [122, 127] on div "0706006722 - GIÁC" at bounding box center [112, 123] width 93 height 11
type input "GIÁC"
type input "0935755115"
type input "TRANG"
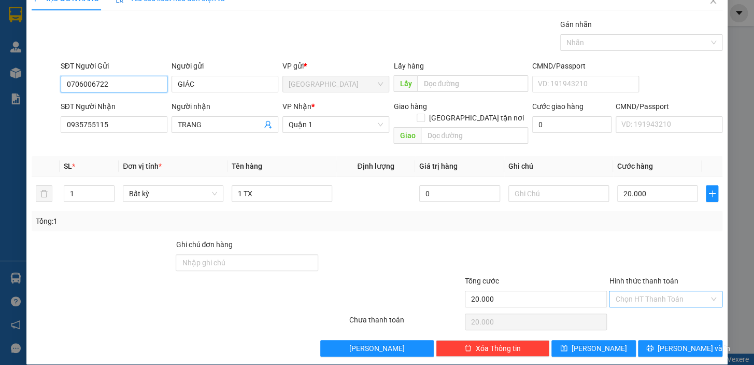
type input "0706006722"
click at [629, 291] on input "Hình thức thanh toán" at bounding box center [663, 299] width 94 height 16
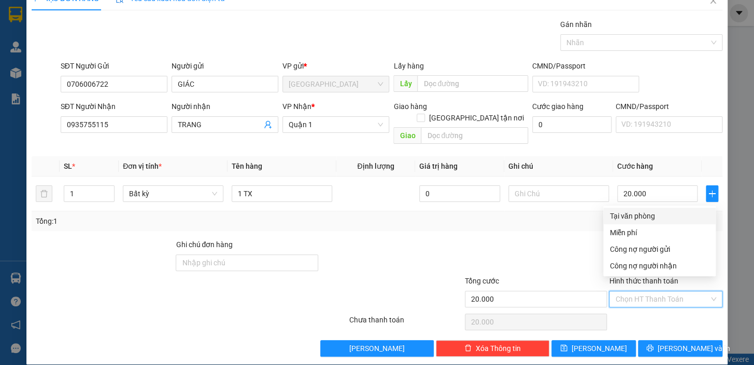
click at [628, 213] on div "Tại văn phòng" at bounding box center [660, 215] width 100 height 11
type input "0"
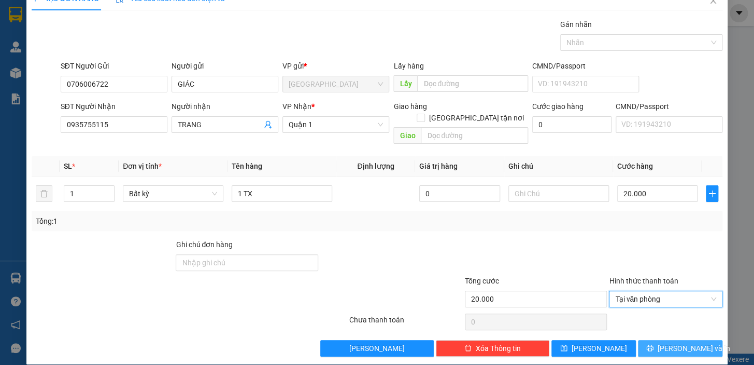
click at [647, 340] on button "[PERSON_NAME] và In" at bounding box center [680, 348] width 85 height 17
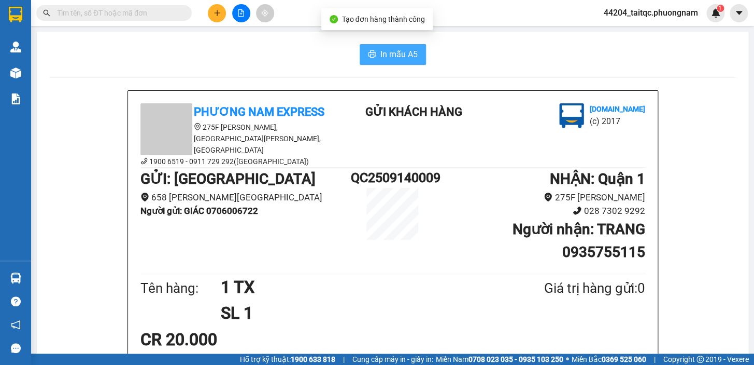
click at [384, 55] on span "In mẫu A5" at bounding box center [399, 54] width 37 height 13
click at [222, 11] on button at bounding box center [217, 13] width 18 height 18
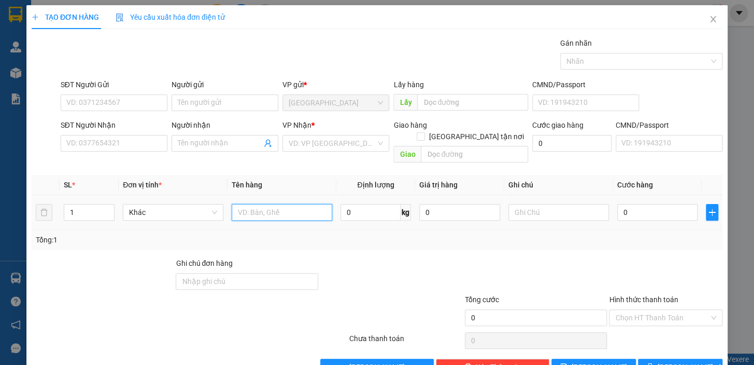
click at [262, 207] on input "text" at bounding box center [282, 212] width 101 height 17
type input "1 THÙNG"
click at [632, 204] on input "0" at bounding box center [658, 212] width 81 height 17
type input "3"
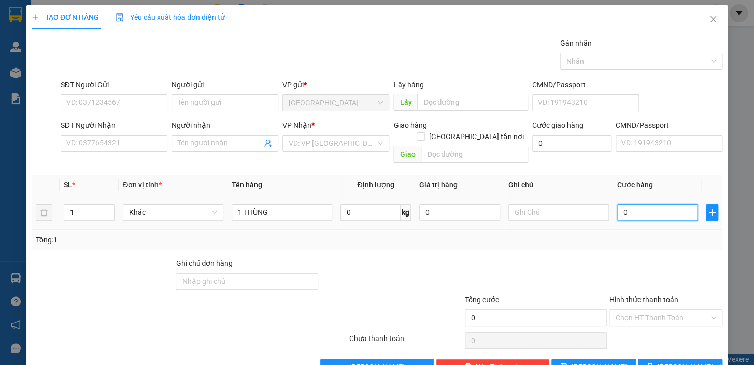
type input "3"
type input "30"
type input "30.000"
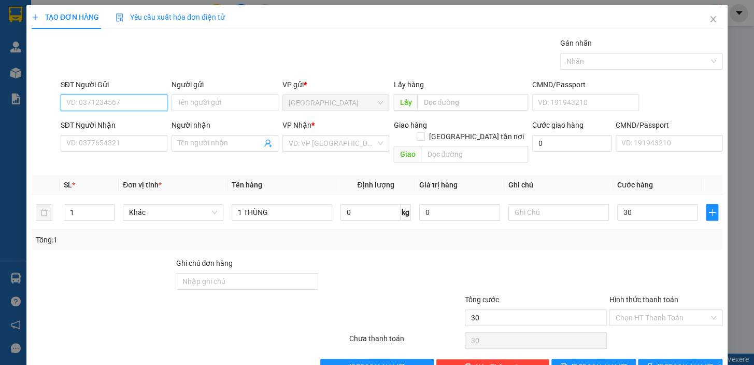
type input "30.000"
click at [119, 108] on input "SĐT Người Gửi" at bounding box center [114, 102] width 107 height 17
click at [104, 103] on input "SĐT Người Gửi" at bounding box center [114, 102] width 107 height 17
type input "0961757110"
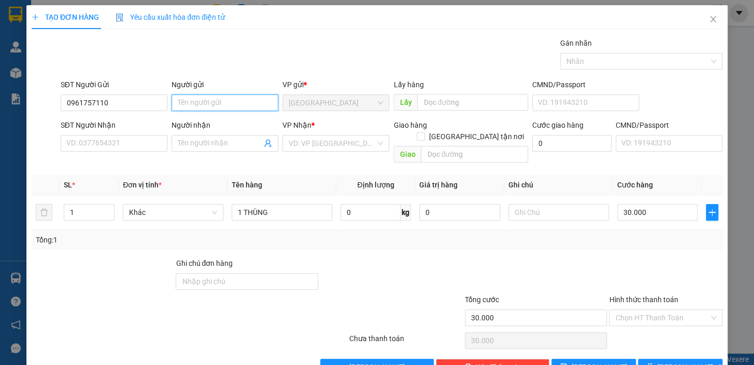
click at [220, 101] on input "Người gửi" at bounding box center [225, 102] width 107 height 17
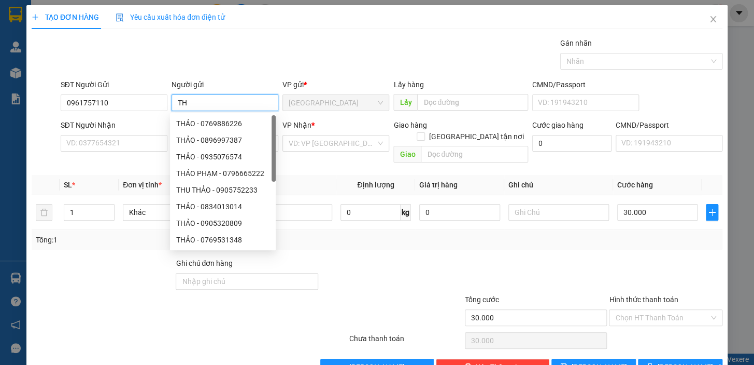
type input "T"
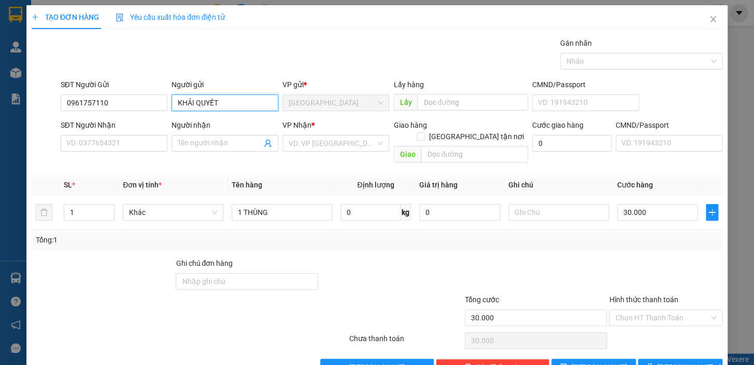
type input "KHẢI QUYẾT"
click at [253, 53] on div "Gói vận chuyển * Tiêu chuẩn Gán nhãn Nhãn" at bounding box center [392, 55] width 666 height 36
click at [87, 138] on input "SĐT Người Nhận" at bounding box center [114, 143] width 107 height 17
type input "0989689863"
click at [193, 144] on input "Người nhận" at bounding box center [220, 142] width 84 height 11
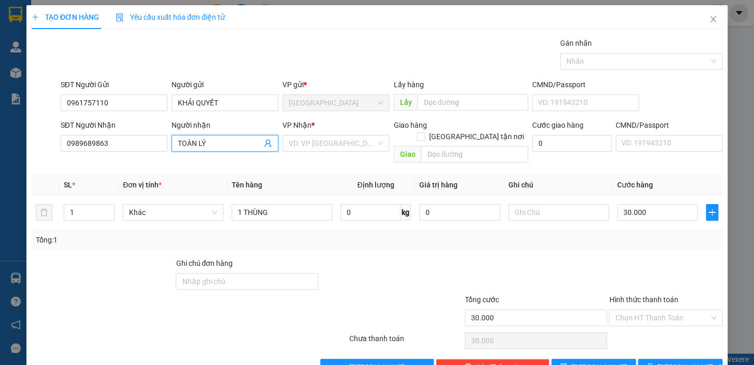
type input "TOÀN LÝ"
click at [303, 175] on th "Tên hàng" at bounding box center [282, 185] width 109 height 20
click at [325, 148] on input "search" at bounding box center [332, 143] width 87 height 16
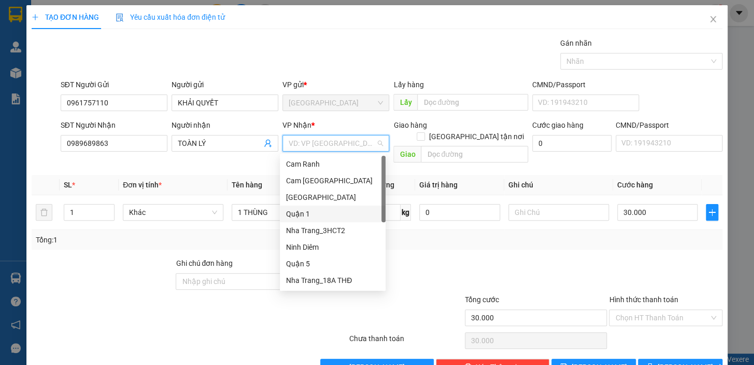
click at [306, 211] on div "Quận 1" at bounding box center [332, 213] width 93 height 11
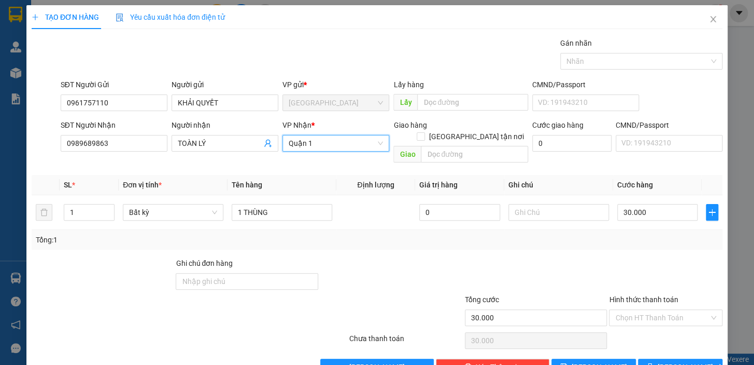
click at [587, 234] on div "Tổng: 1" at bounding box center [377, 239] width 683 height 11
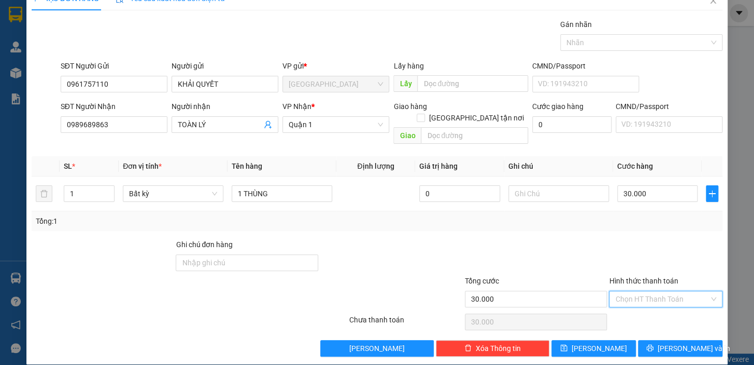
click at [655, 291] on input "Hình thức thanh toán" at bounding box center [663, 299] width 94 height 16
click at [641, 216] on div "Tại văn phòng" at bounding box center [660, 215] width 100 height 11
type input "0"
click at [669, 342] on span "[PERSON_NAME] và In" at bounding box center [694, 347] width 73 height 11
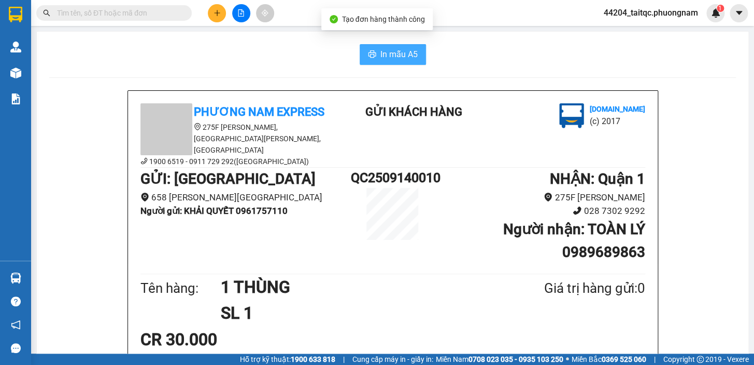
click at [404, 54] on span "In mẫu A5" at bounding box center [399, 54] width 37 height 13
click at [453, 249] on h1 "Người nhận : TOÀN LÝ 0989689863" at bounding box center [540, 241] width 211 height 46
click at [311, 217] on div "GỬI : Ninh Hòa 658 [PERSON_NAME] Người gửi : KHẢI QUYẾT 0961757110 QC2509140010…" at bounding box center [393, 218] width 505 height 103
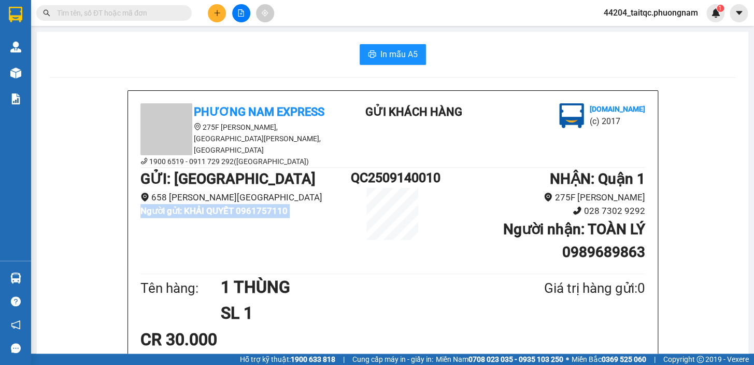
click at [311, 217] on div "GỬI : Ninh Hòa 658 [PERSON_NAME] Người gửi : KHẢI QUYẾT 0961757110 QC2509140010…" at bounding box center [393, 218] width 505 height 103
click at [308, 93] on div "Phương Nam Express [STREET_ADDRESS][PERSON_NAME][PERSON_NAME] 1900 6519 - 0911 …" at bounding box center [393, 313] width 530 height 445
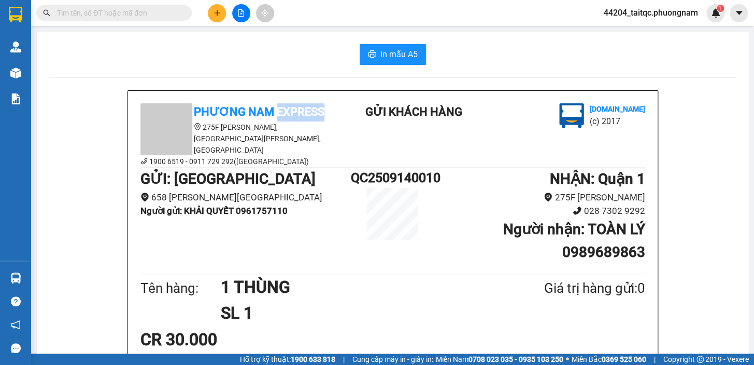
click at [308, 93] on div "Phương Nam Express [STREET_ADDRESS][PERSON_NAME][PERSON_NAME] 1900 6519 - 0911 …" at bounding box center [393, 313] width 530 height 445
click at [314, 175] on h1 "GỬI : [GEOGRAPHIC_DATA]" at bounding box center [246, 178] width 211 height 23
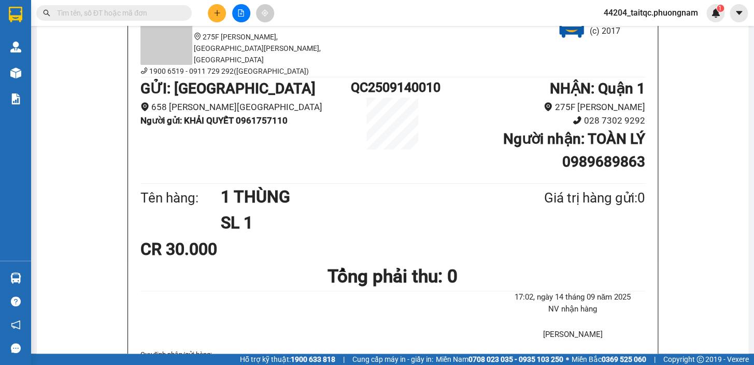
scroll to position [94, 0]
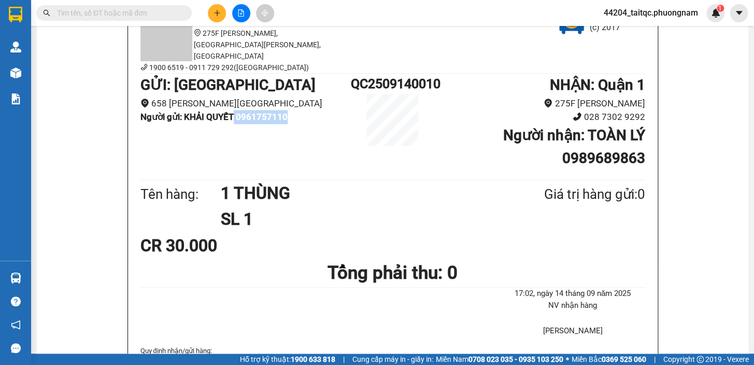
drag, startPoint x: 237, startPoint y: 105, endPoint x: 305, endPoint y: 116, distance: 68.8
click at [305, 116] on div "GỬI : Ninh Hòa 658 [PERSON_NAME] Người gửi : KHẢI QUYẾT 0961757110" at bounding box center [246, 103] width 211 height 58
click at [296, 124] on div "GỬI : Ninh Hòa 658 [PERSON_NAME] Người gửi : KHẢI QUYẾT 0961757110 QC2509140010…" at bounding box center [393, 125] width 505 height 103
click at [351, 116] on div "QC2509140010" at bounding box center [393, 110] width 84 height 72
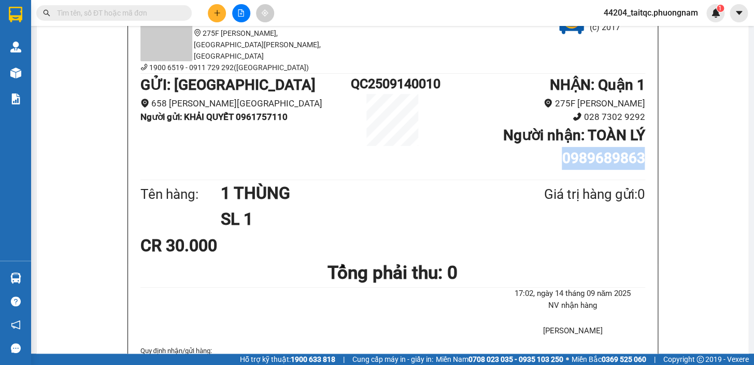
drag, startPoint x: 557, startPoint y: 146, endPoint x: 659, endPoint y: 163, distance: 102.6
click at [603, 180] on div "Tên hàng: 1 THÙNG SL 1 Giá trị hàng gửi: 0" at bounding box center [393, 206] width 505 height 52
drag, startPoint x: 557, startPoint y: 148, endPoint x: 654, endPoint y: 161, distance: 97.9
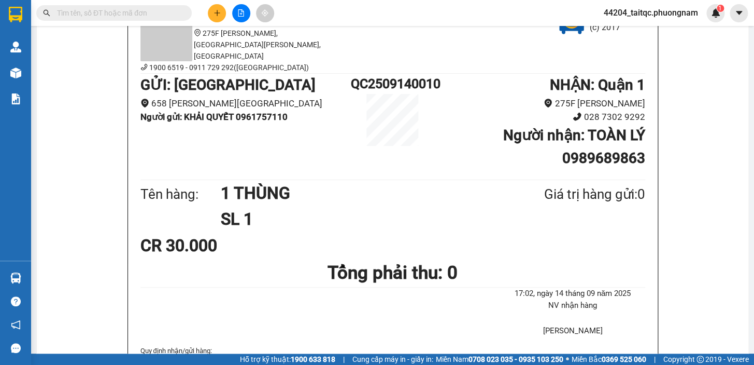
click at [587, 166] on div "Phương Nam Express [STREET_ADDRESS][PERSON_NAME][PERSON_NAME] 1900 6519 - 0911 …" at bounding box center [393, 219] width 530 height 445
drag, startPoint x: 560, startPoint y: 149, endPoint x: 639, endPoint y: 155, distance: 80.1
click at [639, 155] on b "Người nhận : TOÀN LÝ 0989689863" at bounding box center [574, 147] width 142 height 40
click at [607, 166] on div "Phương Nam Express [STREET_ADDRESS][PERSON_NAME][PERSON_NAME] 1900 6519 - 0911 …" at bounding box center [393, 219] width 530 height 445
drag, startPoint x: 558, startPoint y: 145, endPoint x: 649, endPoint y: 153, distance: 90.6
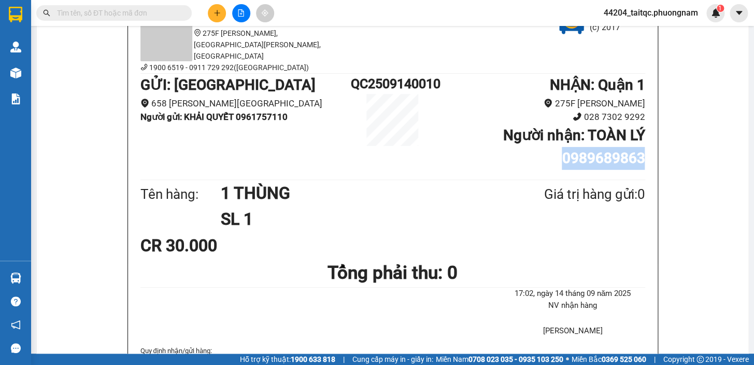
click at [649, 153] on div "Phương Nam Express [STREET_ADDRESS][PERSON_NAME][PERSON_NAME] 1900 6519 - 0911 …" at bounding box center [393, 219] width 530 height 445
click at [599, 161] on div "NHẬN : Quận 1 275F [PERSON_NAME] Lão 028 7302 9292 Người nhận : TOÀN LÝ 0989689…" at bounding box center [540, 125] width 211 height 103
drag, startPoint x: 557, startPoint y: 148, endPoint x: 640, endPoint y: 150, distance: 82.5
click at [640, 150] on h1 "Người nhận : TOÀN LÝ 0989689863" at bounding box center [540, 147] width 211 height 46
click at [597, 180] on div "Tên hàng: 1 THÙNG SL 1 Giá trị hàng gửi: 0" at bounding box center [393, 206] width 505 height 52
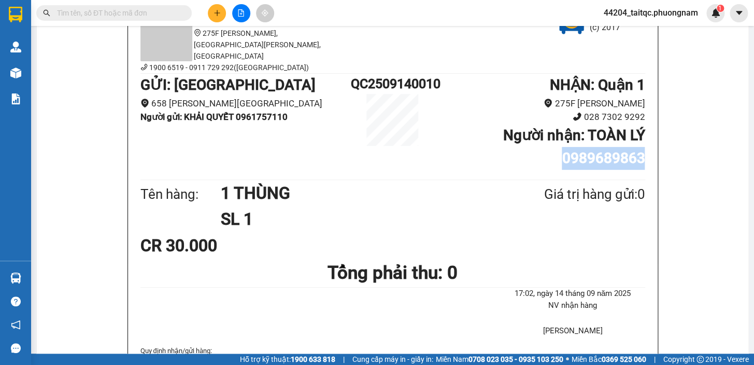
drag, startPoint x: 557, startPoint y: 147, endPoint x: 647, endPoint y: 148, distance: 90.2
click at [647, 148] on div "Phương Nam Express [STREET_ADDRESS][PERSON_NAME][PERSON_NAME] 1900 6519 - 0911 …" at bounding box center [393, 219] width 530 height 445
click at [609, 163] on div "NHẬN : Quận 1 275F [PERSON_NAME] Lão 028 7302 9292 Người nhận : TOÀN LÝ 0989689…" at bounding box center [540, 125] width 211 height 103
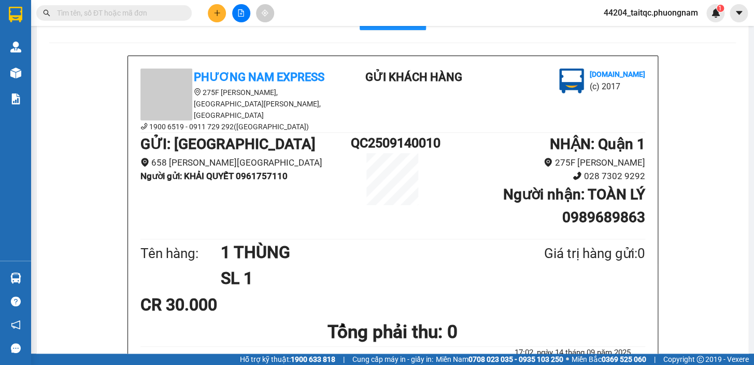
scroll to position [0, 0]
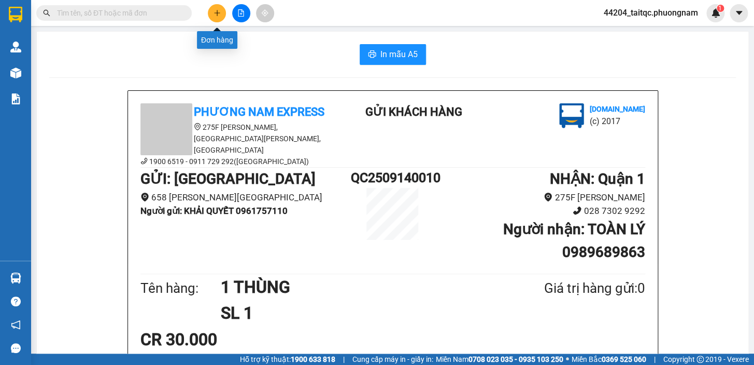
click at [214, 13] on icon "plus" at bounding box center [217, 12] width 7 height 7
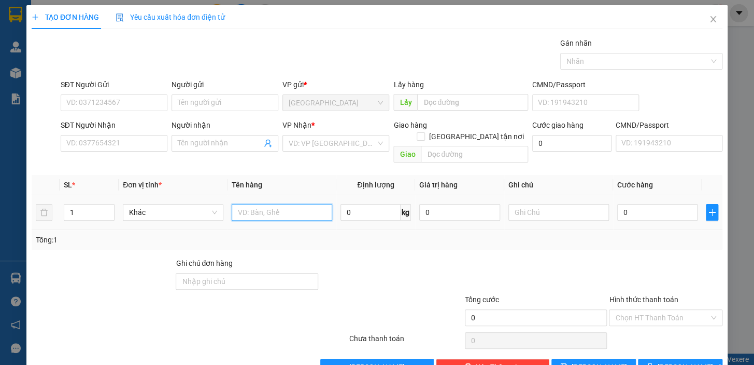
click at [243, 204] on input "text" at bounding box center [282, 212] width 101 height 17
type input "1 THÙNG ĐẢM BẢO"
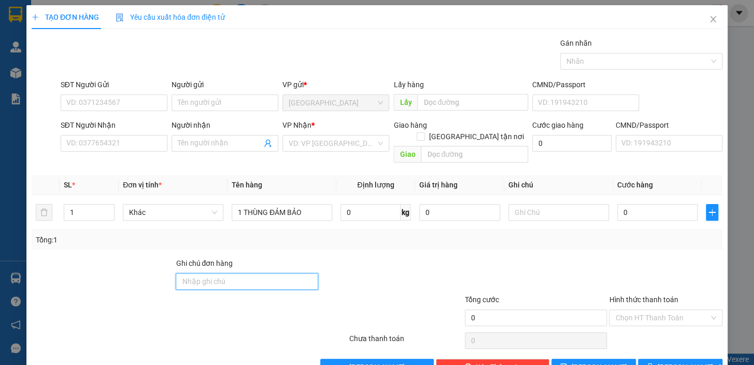
click at [261, 273] on input "Ghi chú đơn hàng" at bounding box center [247, 281] width 143 height 17
click at [496, 257] on div at bounding box center [536, 275] width 145 height 36
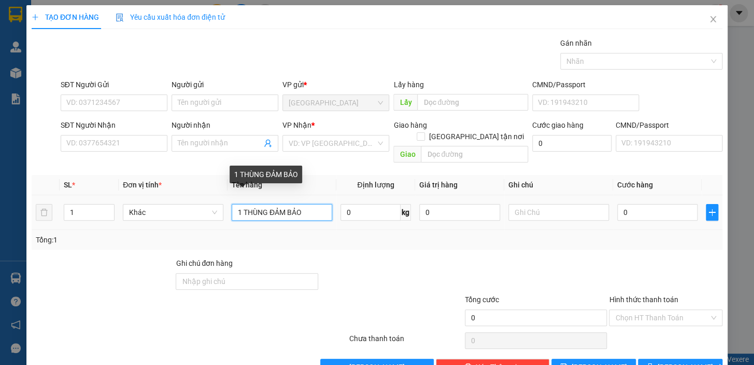
click at [307, 205] on input "1 THÙNG ĐẢM BẢO" at bounding box center [282, 212] width 101 height 17
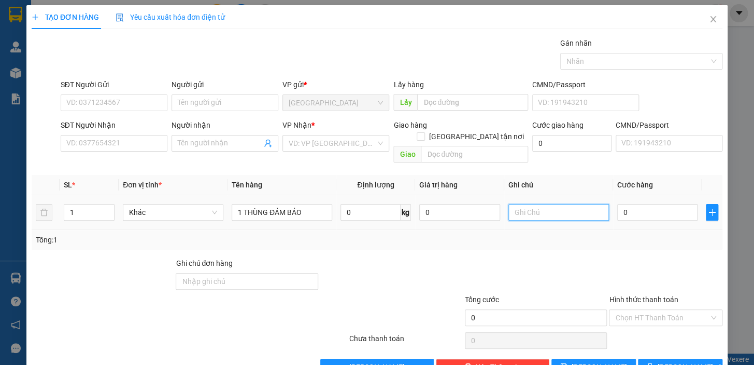
click at [532, 204] on input "text" at bounding box center [559, 212] width 101 height 17
type input "K"
type input "D"
type input "ĐẢM BẢO, KO KIỂM, K' KHAI BÁO 20TR"
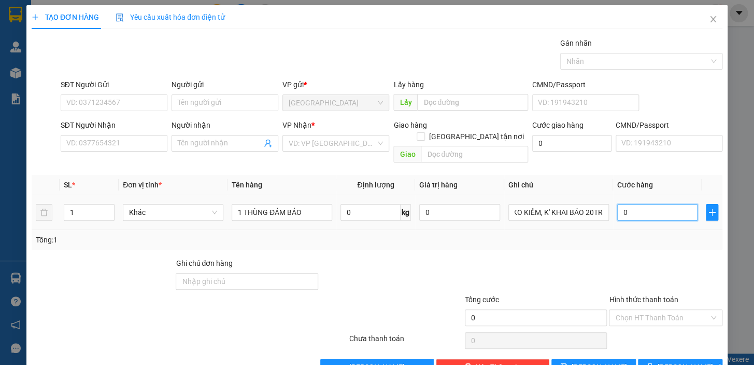
click at [667, 204] on input "0" at bounding box center [658, 212] width 81 height 17
type input "2"
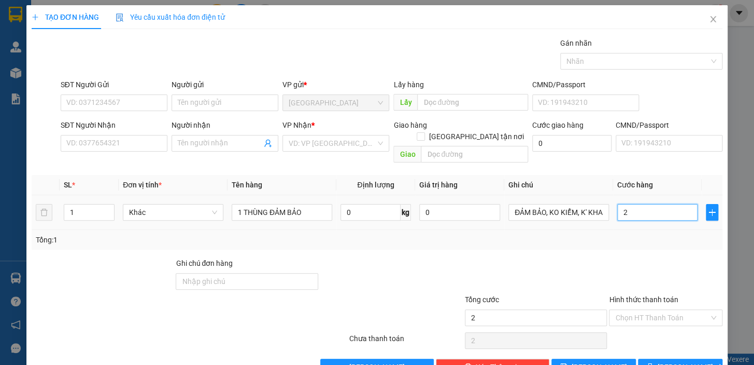
type input "20"
type input "200"
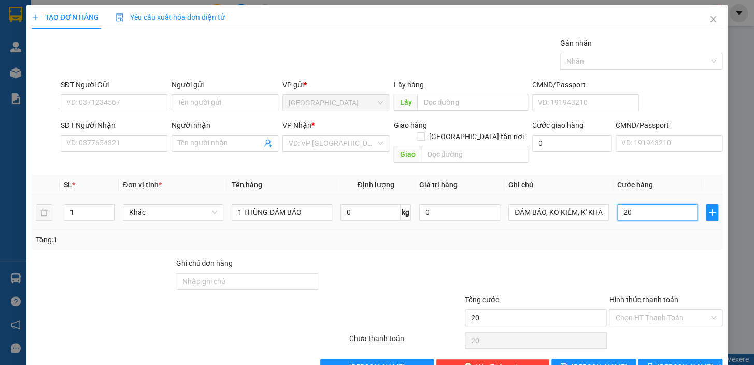
type input "200"
type input "200.000"
click at [658, 234] on div "Tổng: 1" at bounding box center [377, 239] width 683 height 11
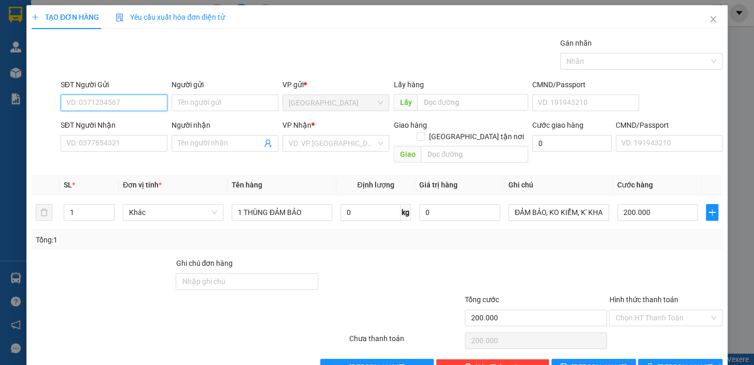
click at [90, 106] on input "SĐT Người Gửi" at bounding box center [114, 102] width 107 height 17
type input "0961757110"
drag, startPoint x: 133, startPoint y: 124, endPoint x: 132, endPoint y: 148, distance: 23.4
click at [133, 125] on div "0961757110 - KHẢI QUYẾT" at bounding box center [112, 123] width 93 height 11
type input "KHẢI QUYẾT"
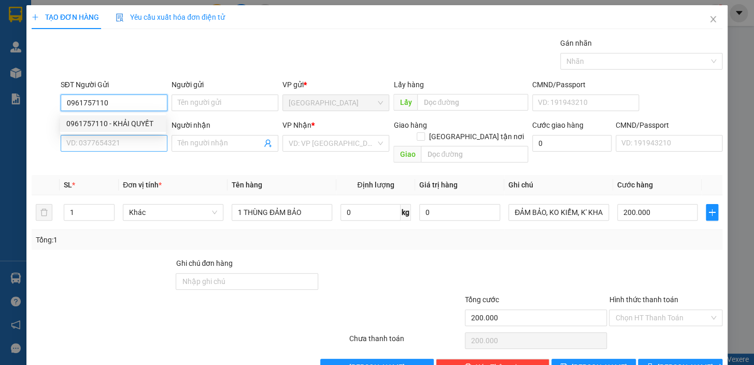
type input "0989689863"
type input "TOÀN LÝ"
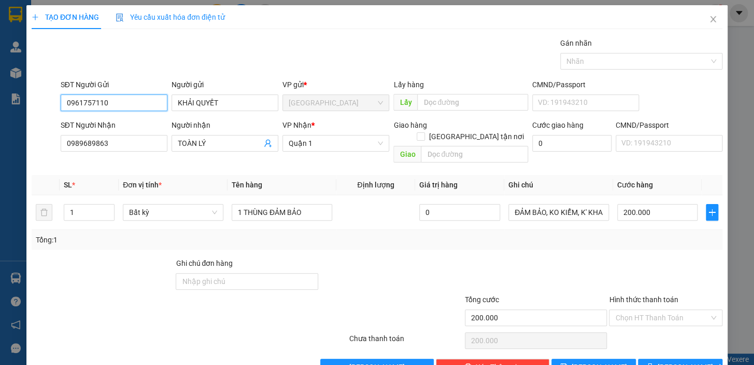
type input "0961757110"
click at [193, 175] on th "Đơn vị tính *" at bounding box center [173, 185] width 109 height 20
click at [120, 143] on input "0989689863" at bounding box center [114, 143] width 107 height 17
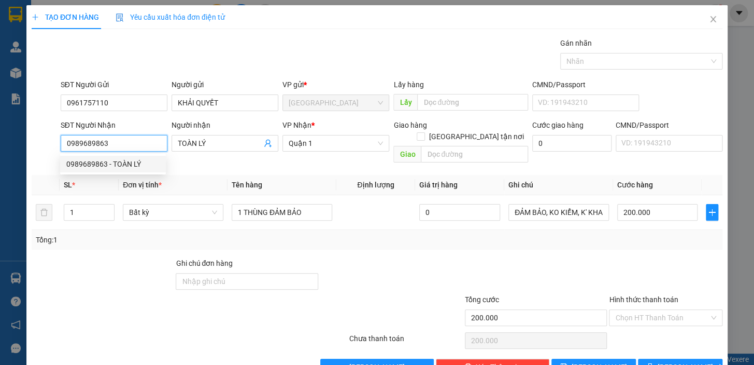
click at [133, 168] on div "0989689863 - TOÀN LÝ" at bounding box center [112, 163] width 93 height 11
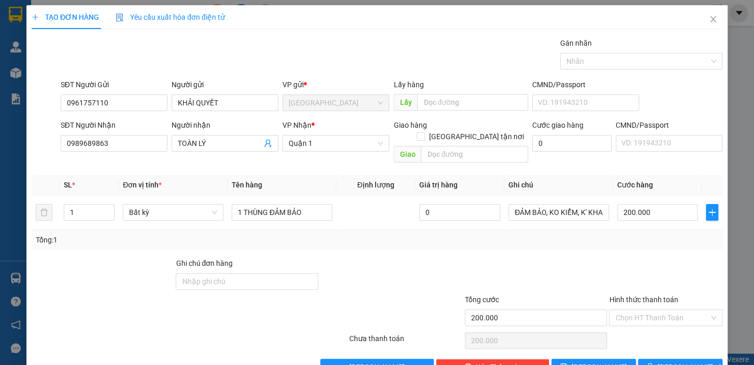
click at [213, 175] on th "Đơn vị tính *" at bounding box center [173, 185] width 109 height 20
click at [495, 242] on div "Transit Pickup Surcharge Ids Transit Deliver Surcharge Ids Transit Deliver Surc…" at bounding box center [377, 206] width 691 height 338
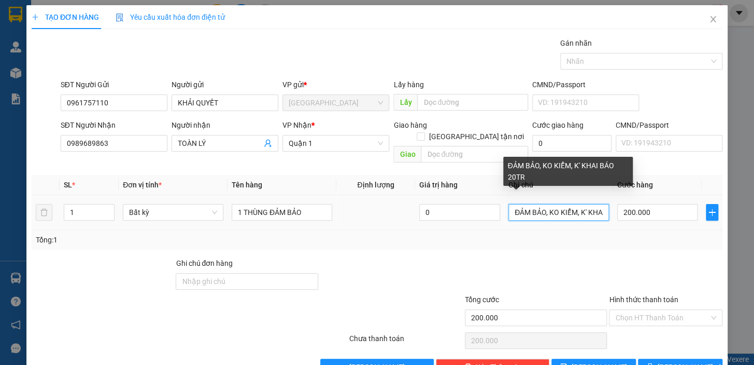
click at [559, 204] on input "ĐẢM BẢO, KO KIỂM, K' KHAI BÁO 20TR" at bounding box center [559, 212] width 101 height 17
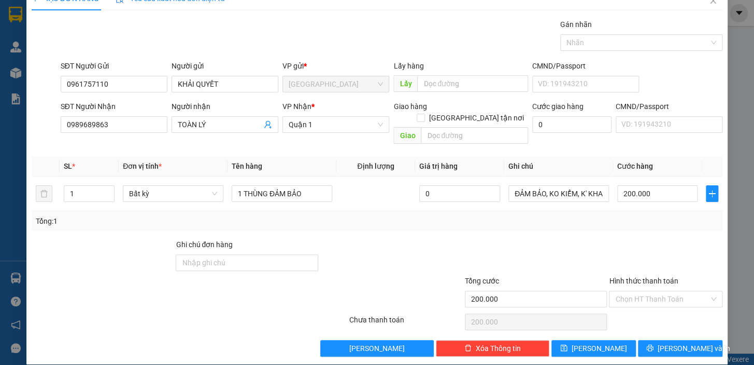
click at [594, 239] on div at bounding box center [536, 257] width 145 height 36
click at [623, 248] on div at bounding box center [666, 257] width 116 height 36
click at [637, 291] on input "Hình thức thanh toán" at bounding box center [663, 299] width 94 height 16
click at [518, 239] on div at bounding box center [536, 257] width 145 height 36
click at [652, 291] on input "Hình thức thanh toán" at bounding box center [663, 299] width 94 height 16
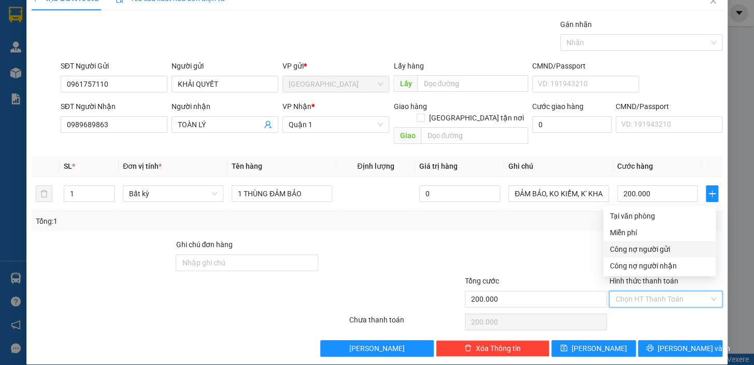
click at [554, 242] on div at bounding box center [536, 257] width 145 height 36
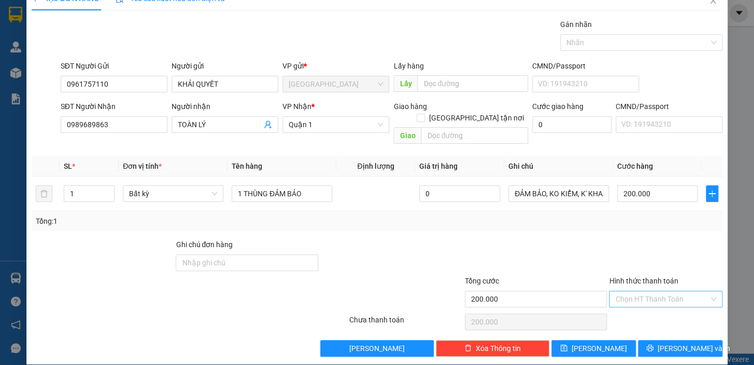
click at [622, 291] on input "Hình thức thanh toán" at bounding box center [663, 299] width 94 height 16
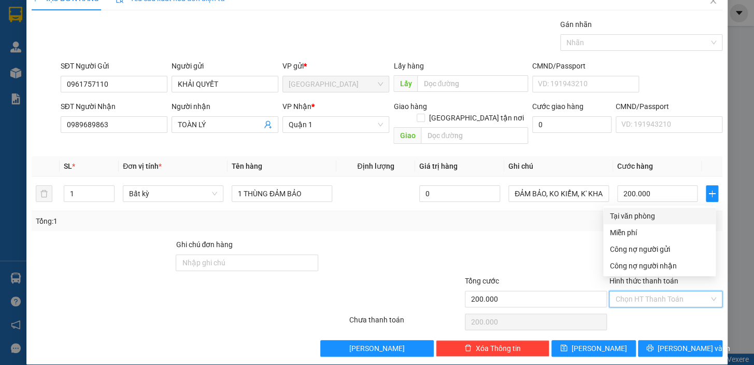
click at [638, 216] on div "Tại văn phòng" at bounding box center [660, 215] width 100 height 11
type input "0"
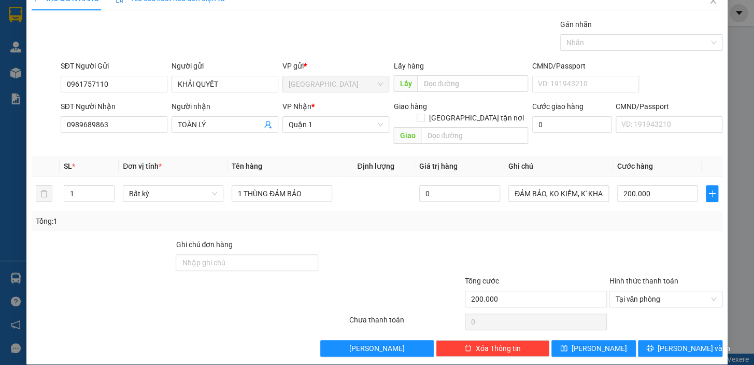
click at [513, 239] on div at bounding box center [536, 257] width 145 height 36
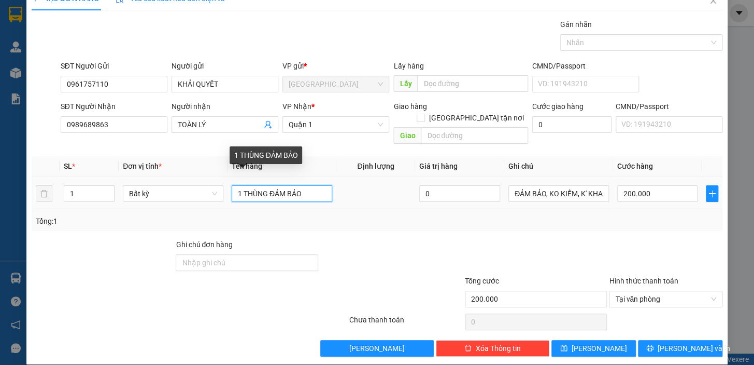
click at [302, 186] on input "1 THÙNG ĐẢM BẢO" at bounding box center [282, 193] width 101 height 17
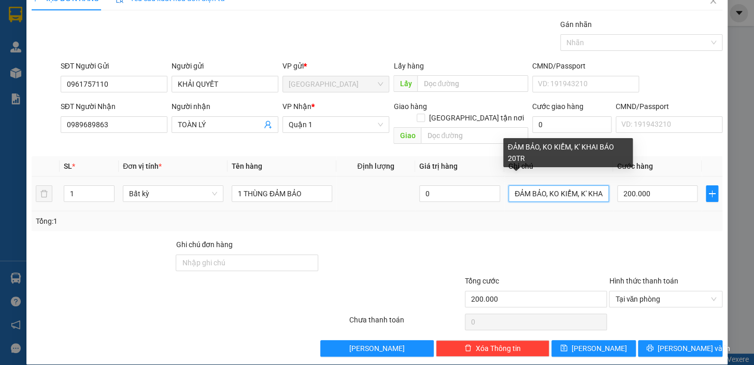
click at [566, 189] on input "ĐẢM BẢO, KO KIỂM, K' KHAI BÁO 20TR" at bounding box center [559, 193] width 101 height 17
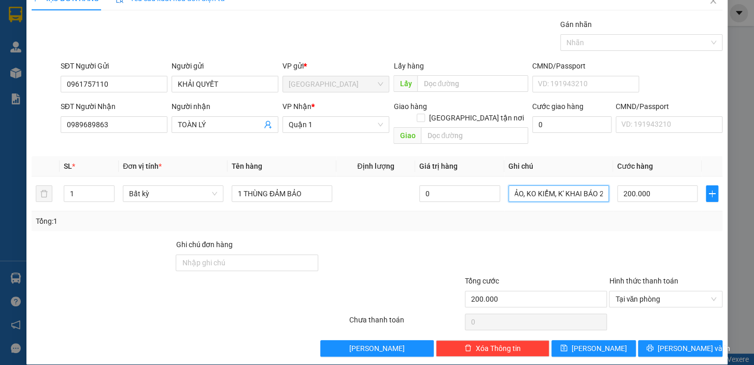
scroll to position [0, 40]
click at [666, 342] on span "[PERSON_NAME] và In" at bounding box center [694, 347] width 73 height 11
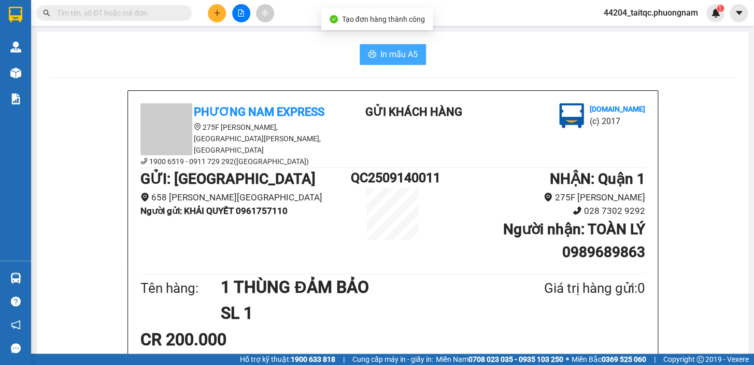
click at [415, 55] on button "In mẫu A5" at bounding box center [393, 54] width 66 height 21
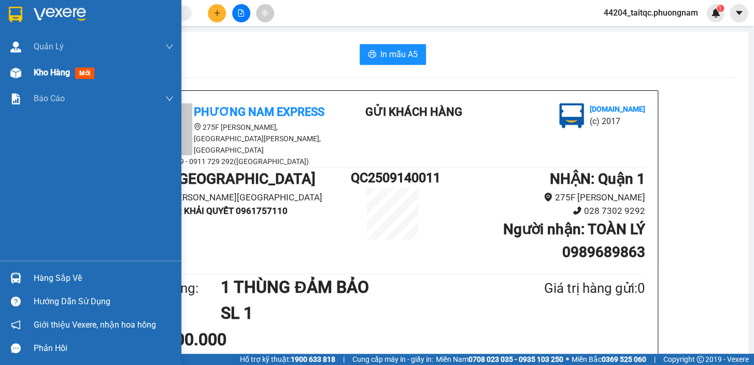
click at [51, 79] on div "Kho hàng mới" at bounding box center [104, 73] width 140 height 26
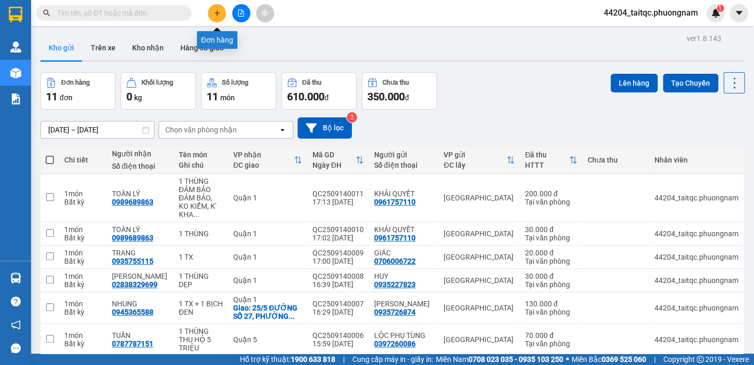
click at [217, 10] on icon "plus" at bounding box center [217, 13] width 1 height 6
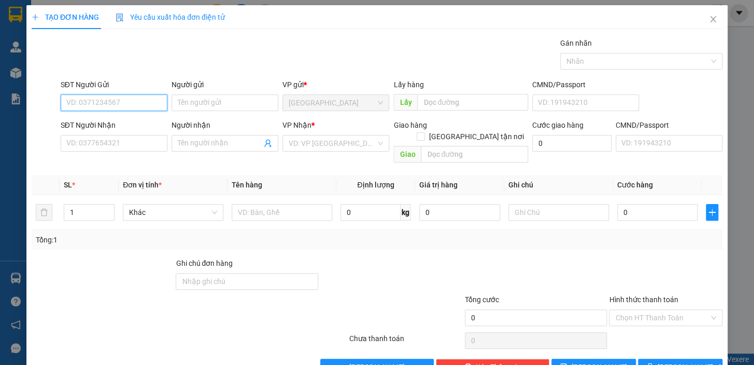
click at [103, 105] on input "SĐT Người Gửi" at bounding box center [114, 102] width 107 height 17
click at [102, 104] on input "861" at bounding box center [114, 102] width 107 height 17
type input "6"
click at [700, 20] on span "Close" at bounding box center [713, 19] width 29 height 29
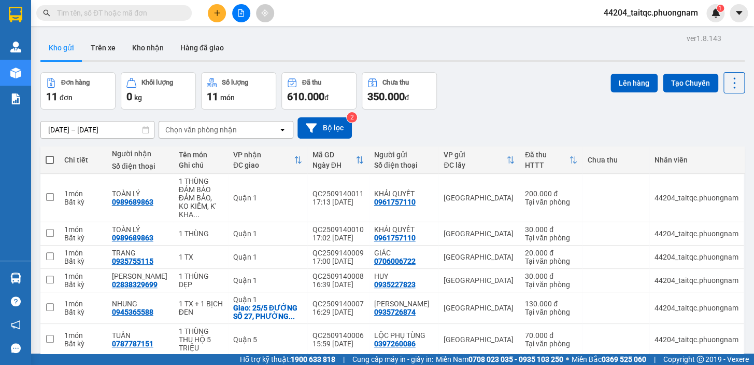
click at [103, 5] on span at bounding box center [114, 13] width 156 height 16
click at [152, 10] on input "text" at bounding box center [118, 12] width 122 height 11
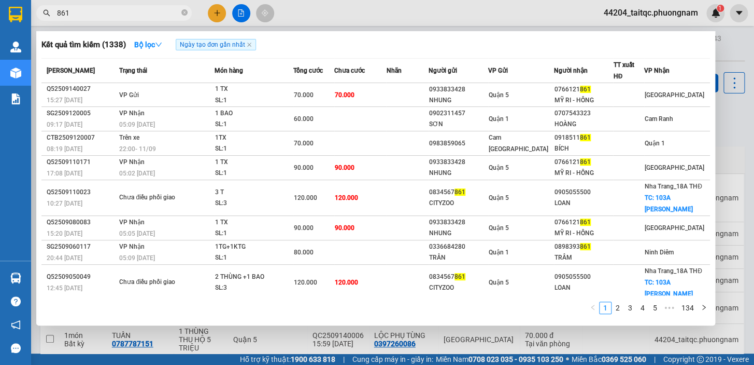
type input "861"
click at [218, 13] on div at bounding box center [377, 182] width 754 height 365
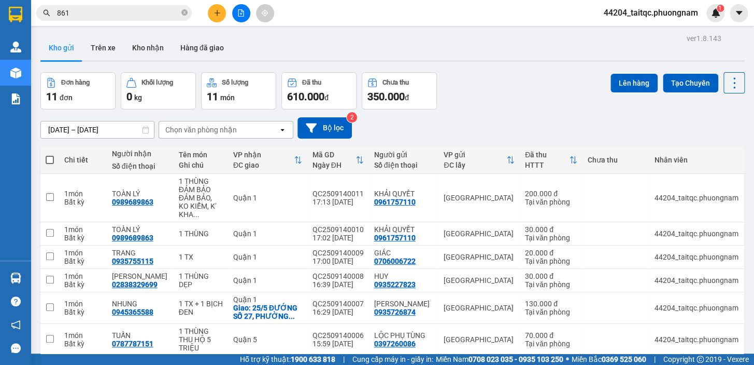
click at [218, 12] on icon "plus" at bounding box center [217, 12] width 6 height 1
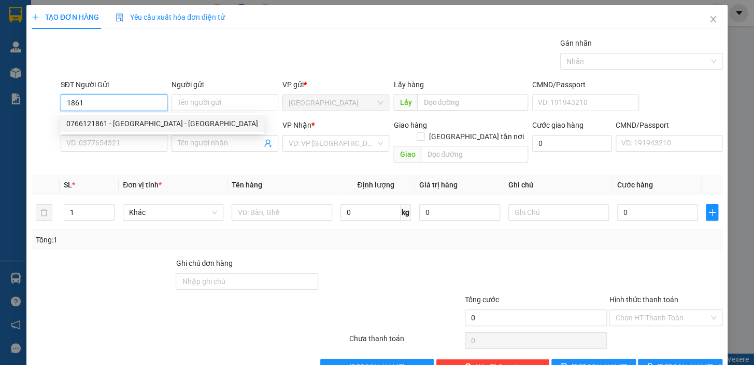
click at [114, 120] on div "0766121861 - [GEOGRAPHIC_DATA] - [GEOGRAPHIC_DATA]" at bounding box center [162, 123] width 192 height 11
type input "0766121861"
type input "MỸ RI - HỒNG"
type input "0766366890"
type input "TIẾN"
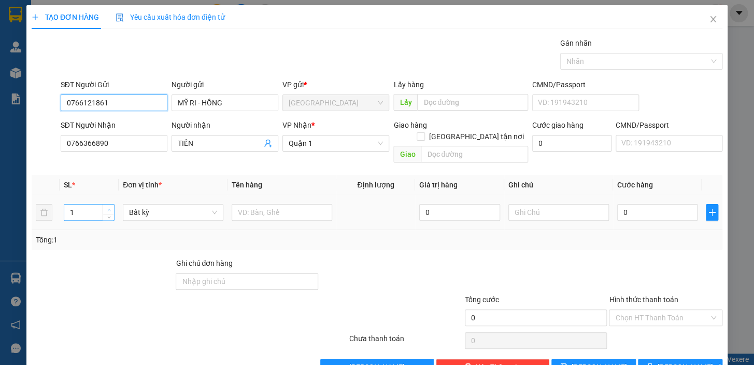
type input "0766121861"
type input "2"
click at [108, 206] on span "up" at bounding box center [109, 209] width 6 height 6
click at [258, 205] on input "text" at bounding box center [282, 212] width 101 height 17
type input "1 BAO + 1TX"
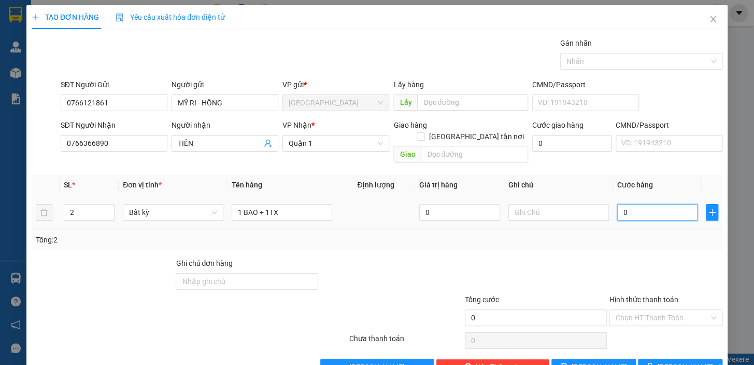
click at [619, 207] on input "0" at bounding box center [658, 212] width 81 height 17
type input "6"
type input "60"
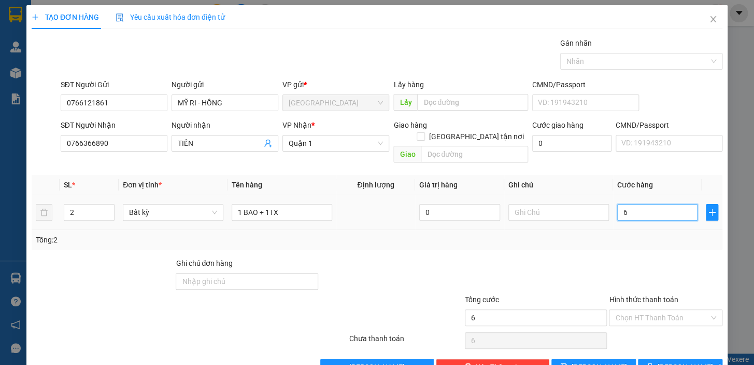
type input "60"
type input "60.000"
click at [637, 230] on div "Tổng: 2" at bounding box center [377, 240] width 691 height 20
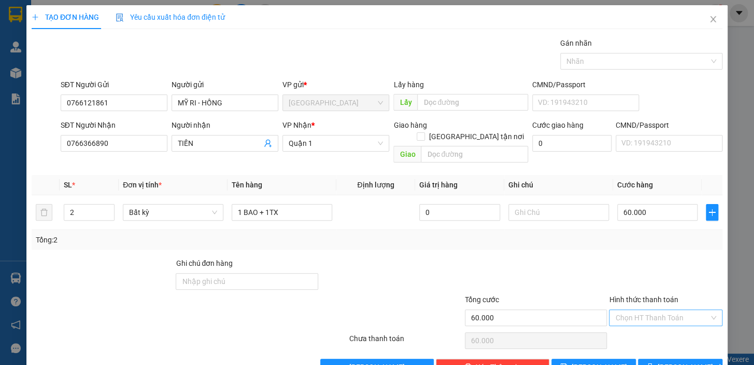
click at [643, 310] on input "Hình thức thanh toán" at bounding box center [663, 318] width 94 height 16
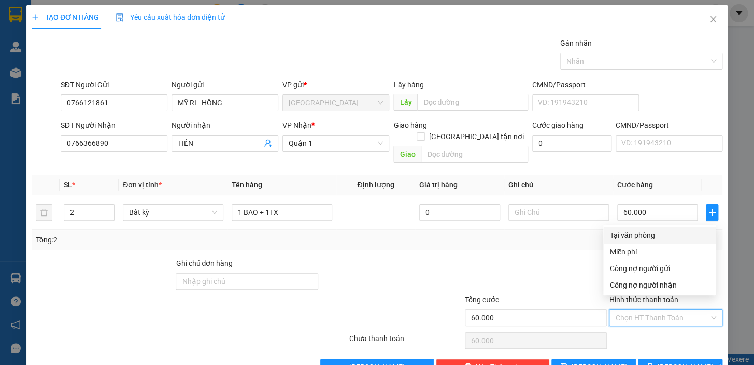
click at [639, 231] on div "Tại văn phòng" at bounding box center [660, 234] width 100 height 11
type input "0"
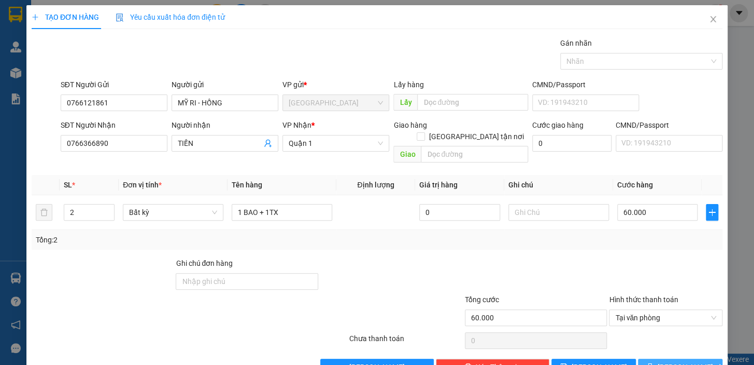
click at [668, 361] on span "[PERSON_NAME] và In" at bounding box center [694, 366] width 73 height 11
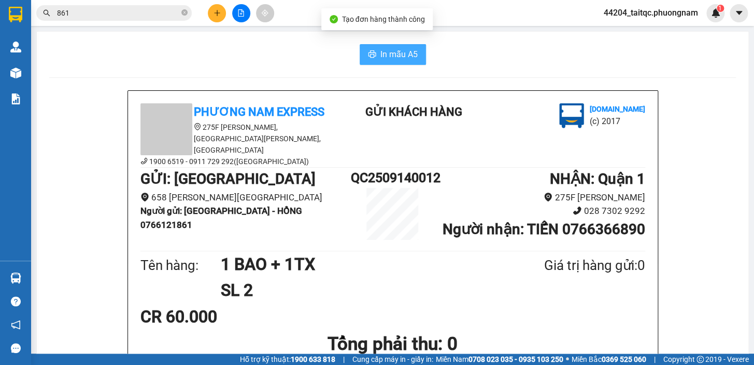
click at [388, 49] on span "In mẫu A5" at bounding box center [399, 54] width 37 height 13
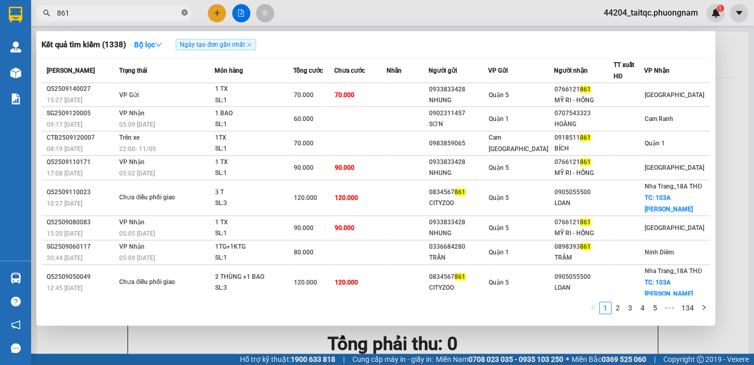
click at [187, 16] on span at bounding box center [184, 13] width 6 height 10
click at [216, 15] on div at bounding box center [377, 182] width 754 height 365
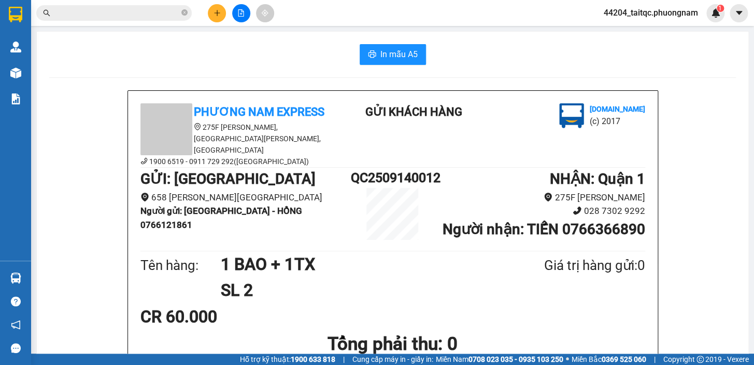
click at [219, 13] on icon "plus" at bounding box center [217, 12] width 7 height 7
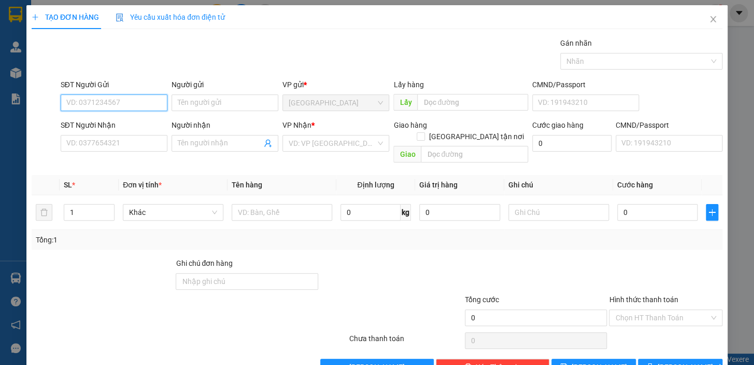
click at [81, 99] on input "SĐT Người Gửi" at bounding box center [114, 102] width 107 height 17
click at [104, 124] on div "0395873406 - VINH" at bounding box center [112, 123] width 93 height 11
type input "0395873406"
type input "VINH"
type input "0922380009"
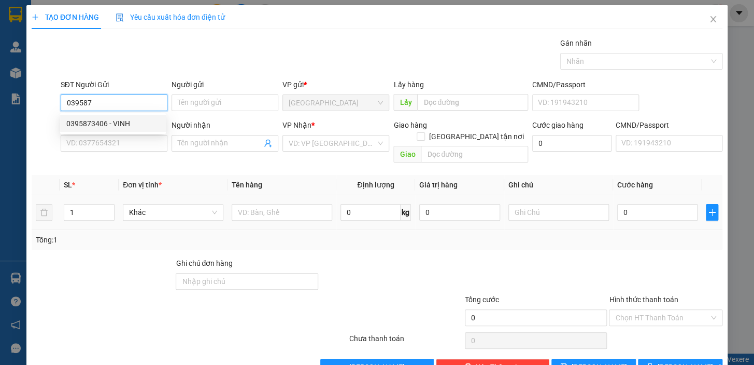
type input "SANG"
type input "0395873406"
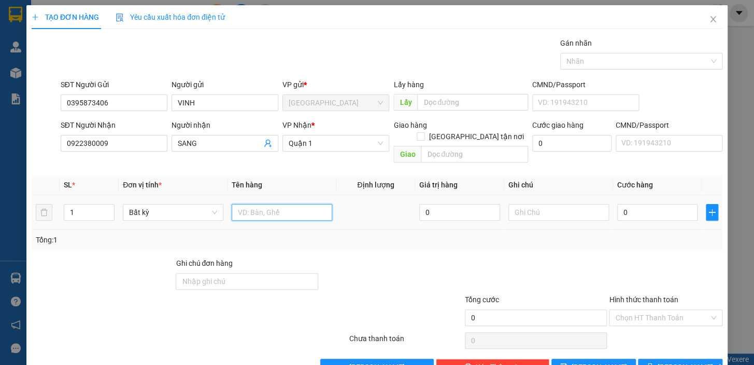
click at [251, 205] on input "text" at bounding box center [282, 212] width 101 height 17
type input "1 TX"
click at [639, 204] on input "0" at bounding box center [658, 212] width 81 height 17
type input "2"
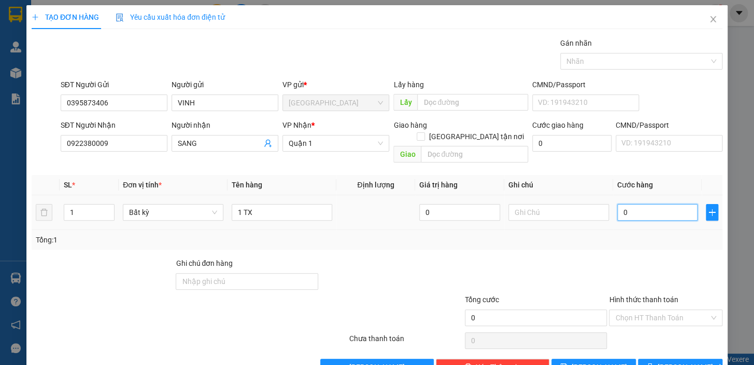
type input "2"
type input "20"
type input "20.000"
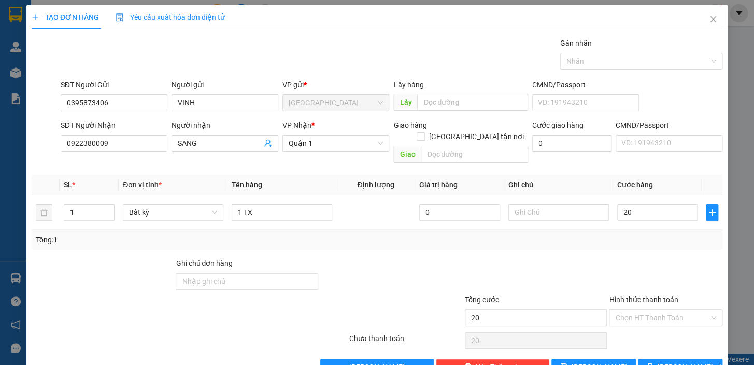
type input "20.000"
click at [634, 234] on div "Tổng: 1" at bounding box center [377, 239] width 683 height 11
click at [642, 310] on input "Hình thức thanh toán" at bounding box center [663, 318] width 94 height 16
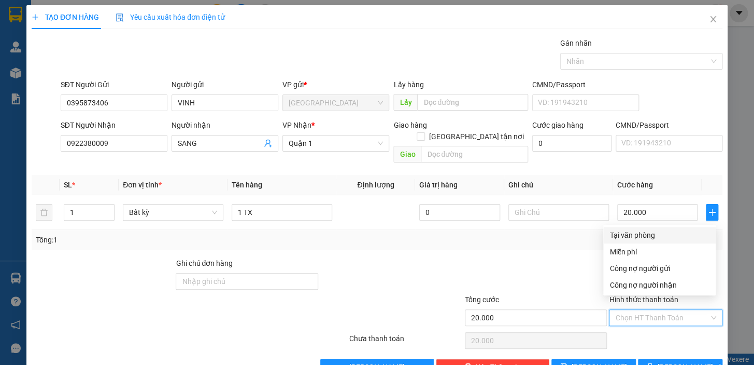
click at [523, 237] on div "Tổng: 1" at bounding box center [377, 240] width 691 height 20
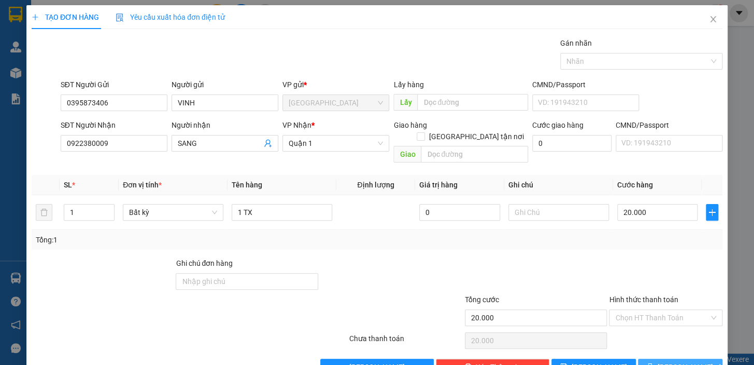
click at [663, 358] on button "[PERSON_NAME] và In" at bounding box center [680, 366] width 85 height 17
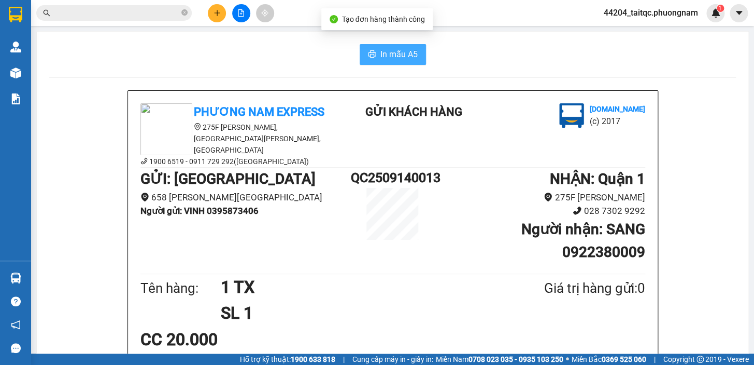
click at [382, 60] on span "In mẫu A5" at bounding box center [399, 54] width 37 height 13
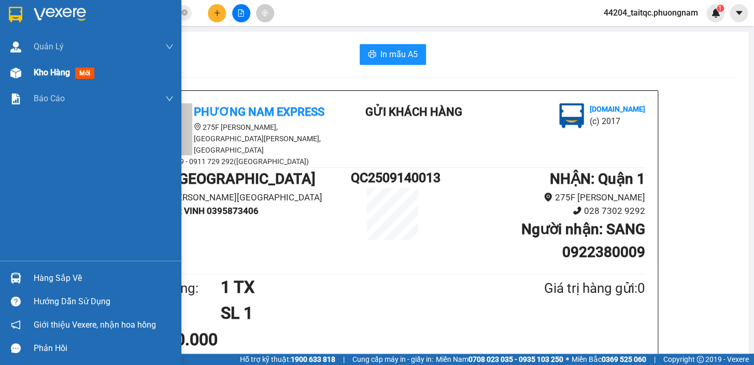
click at [37, 73] on span "Kho hàng" at bounding box center [52, 72] width 36 height 10
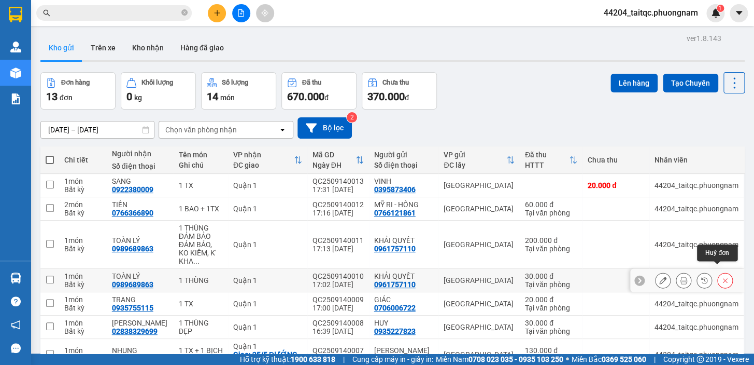
click at [722, 276] on icon at bounding box center [725, 279] width 7 height 7
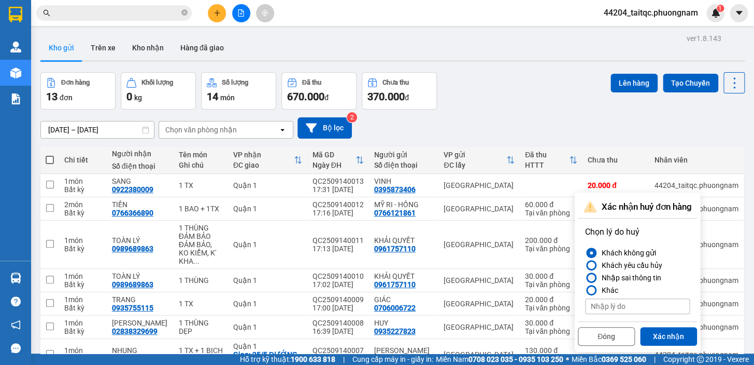
click at [592, 275] on div at bounding box center [591, 277] width 7 height 7
click at [585, 277] on input "Nhập sai thông tin" at bounding box center [585, 277] width 0 height 0
click at [664, 337] on button "Xác nhận" at bounding box center [668, 336] width 57 height 19
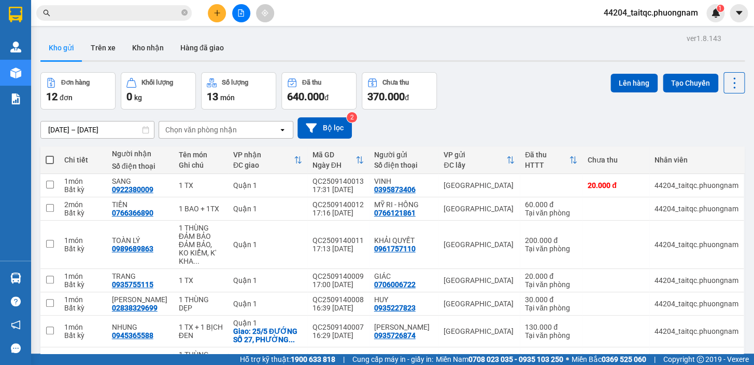
click at [125, 7] on input "text" at bounding box center [118, 12] width 122 height 11
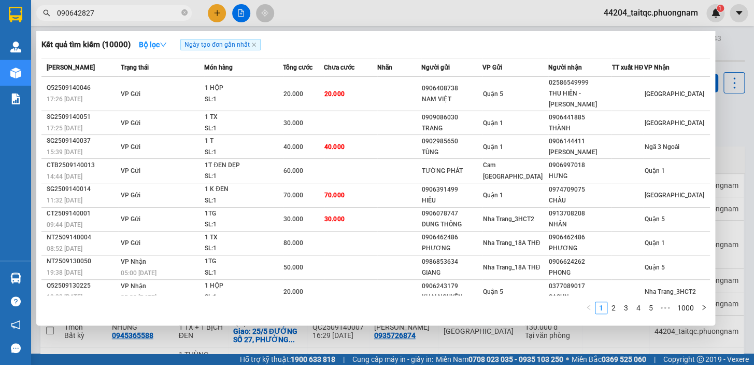
type input "0906428279"
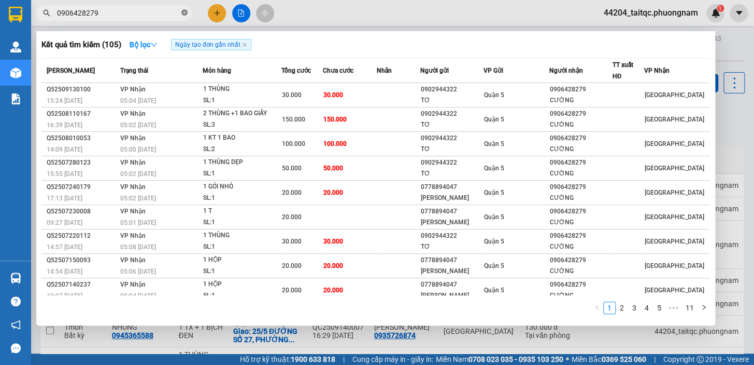
click at [181, 12] on icon "close-circle" at bounding box center [184, 12] width 6 height 6
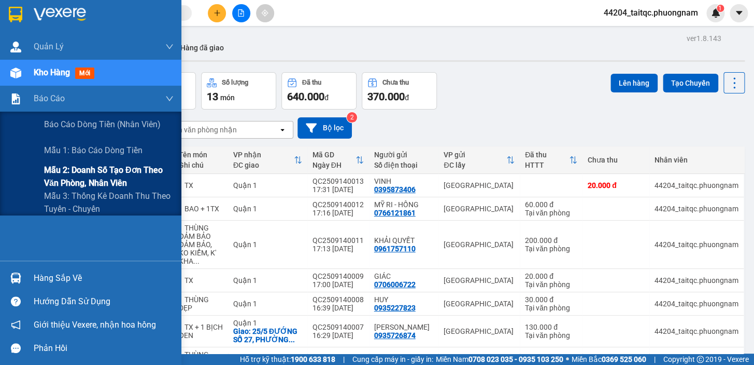
click at [99, 180] on span "Mẫu 2: Doanh số tạo đơn theo Văn phòng, nhân viên" at bounding box center [109, 176] width 130 height 26
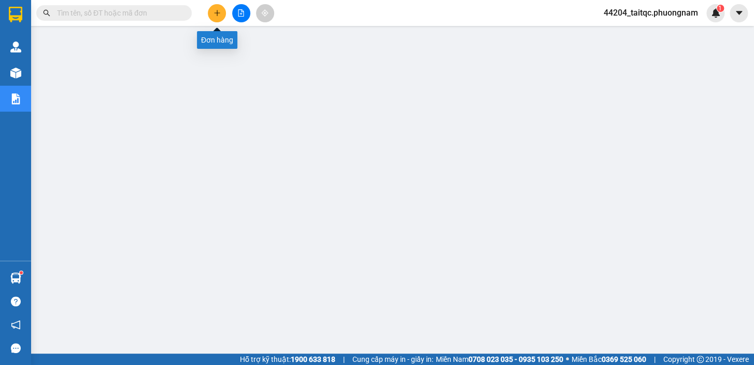
click at [215, 15] on icon "plus" at bounding box center [217, 12] width 7 height 7
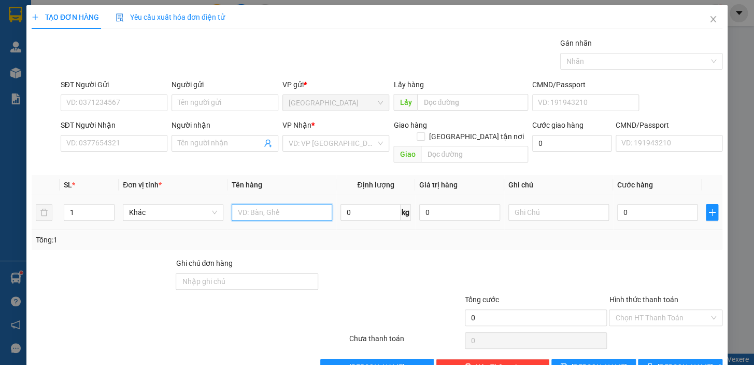
click at [261, 204] on input "text" at bounding box center [282, 212] width 101 height 17
click at [104, 96] on input "SĐT Người Gửi" at bounding box center [114, 102] width 107 height 17
click at [69, 102] on input "068509544" at bounding box center [114, 102] width 107 height 17
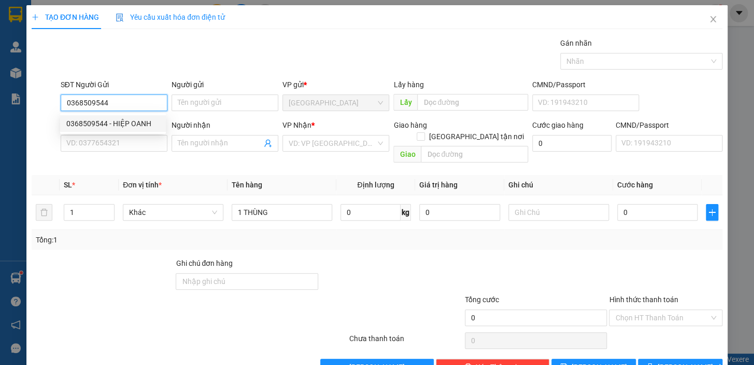
click at [130, 123] on div "0368509544 - HIỆP OANH" at bounding box center [112, 123] width 93 height 11
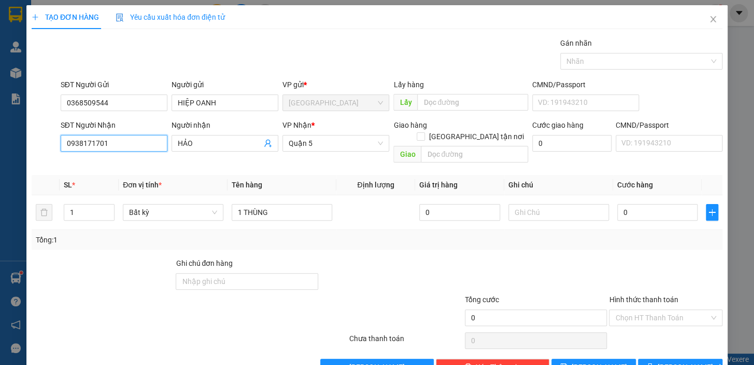
click at [123, 142] on input "0938171701" at bounding box center [114, 143] width 107 height 17
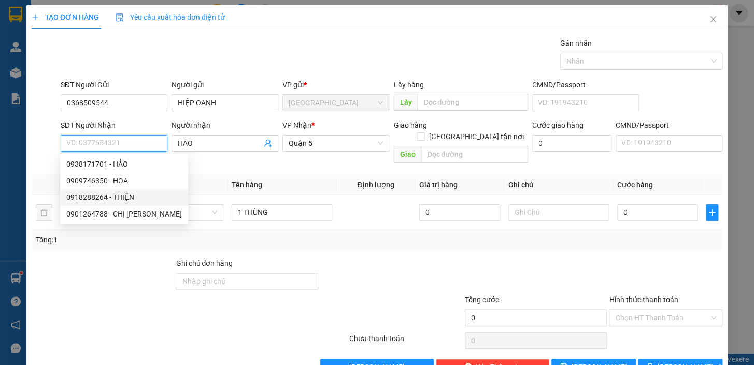
click at [104, 199] on div "0918288264 - THIỆN" at bounding box center [124, 196] width 116 height 11
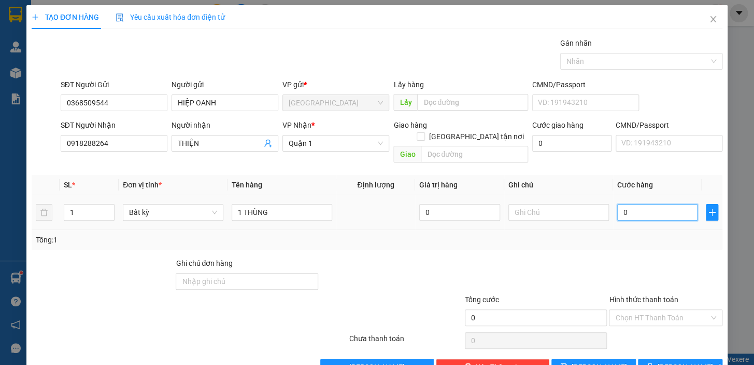
click at [629, 204] on input "0" at bounding box center [658, 212] width 81 height 17
click at [619, 234] on div "Tổng: 1" at bounding box center [377, 239] width 683 height 11
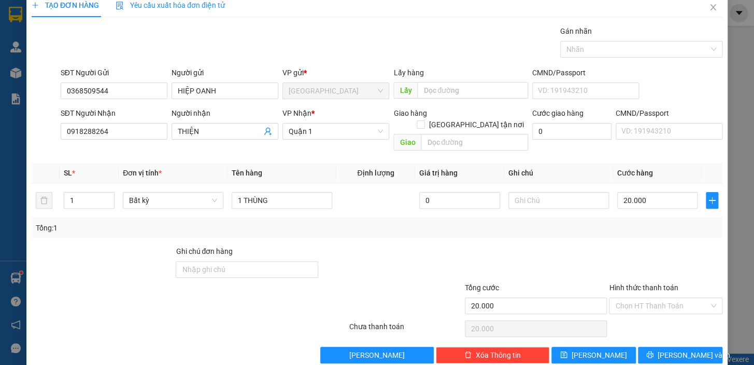
scroll to position [19, 0]
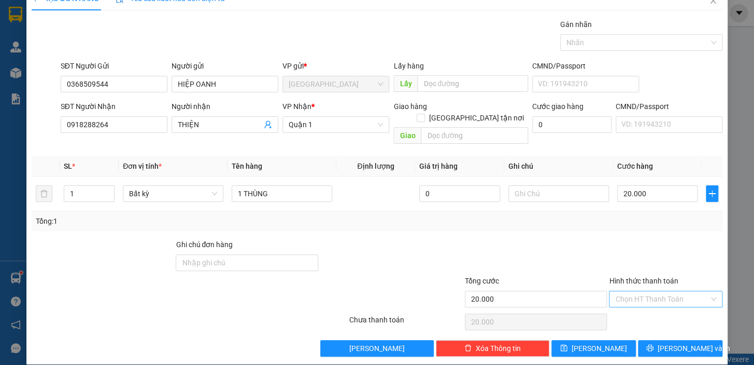
click at [630, 291] on input "Hình thức thanh toán" at bounding box center [663, 299] width 94 height 16
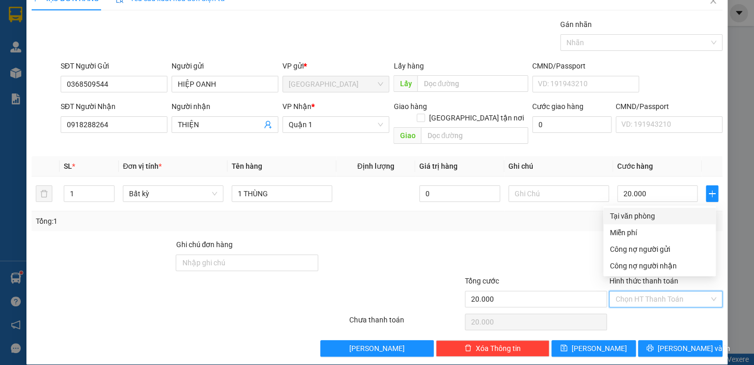
click at [636, 211] on div "Tại văn phòng" at bounding box center [660, 215] width 100 height 11
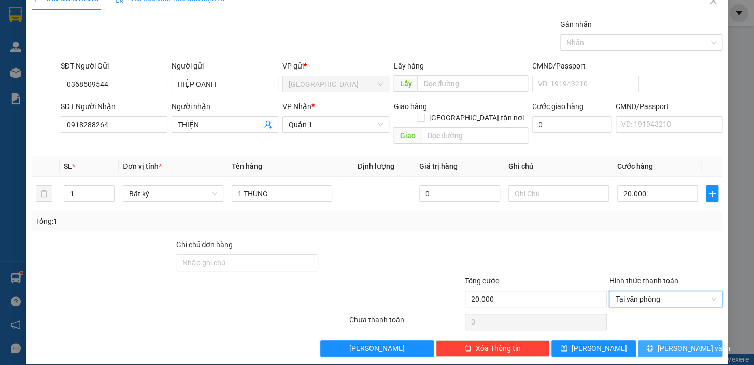
click at [663, 340] on button "[PERSON_NAME] và In" at bounding box center [680, 348] width 85 height 17
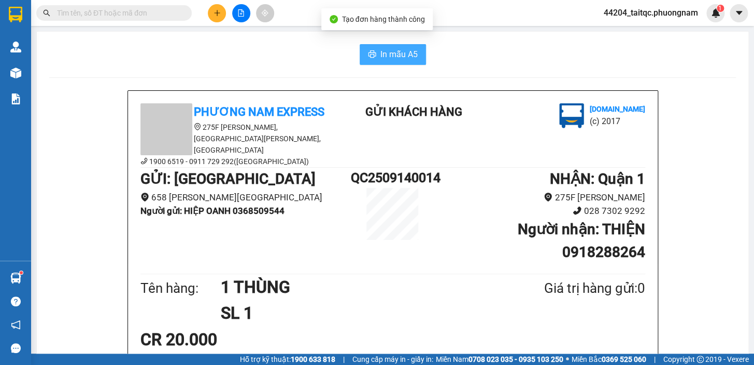
click at [374, 58] on button "In mẫu A5" at bounding box center [393, 54] width 66 height 21
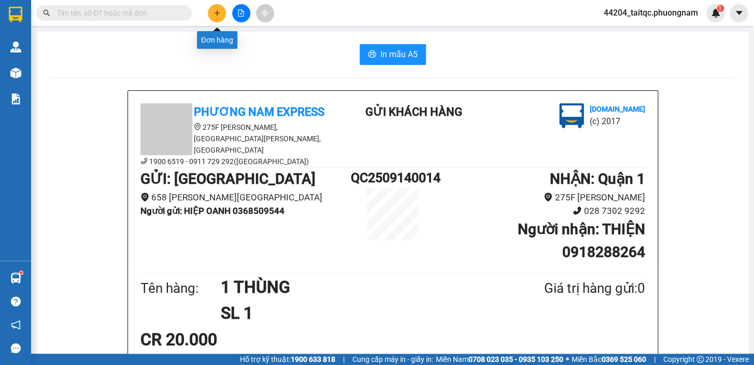
click at [222, 12] on button at bounding box center [217, 13] width 18 height 18
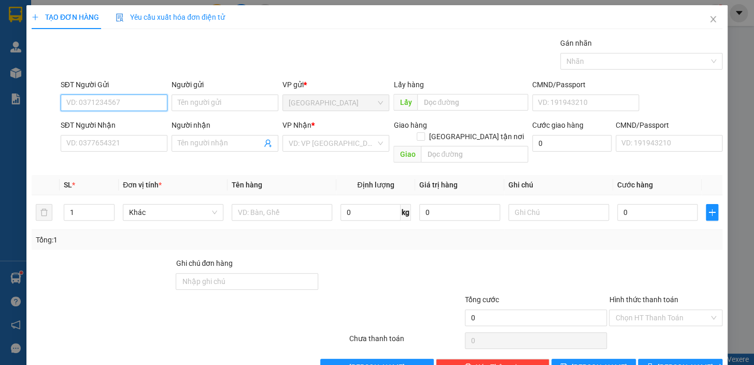
click at [131, 102] on input "SĐT Người Gửi" at bounding box center [114, 102] width 107 height 17
click at [120, 124] on div "0987707405 - MR [PERSON_NAME]" at bounding box center [123, 123] width 115 height 11
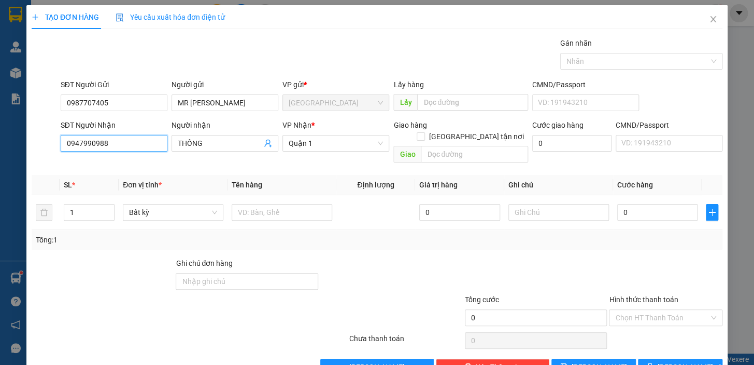
click at [120, 141] on input "0947990988" at bounding box center [114, 143] width 107 height 17
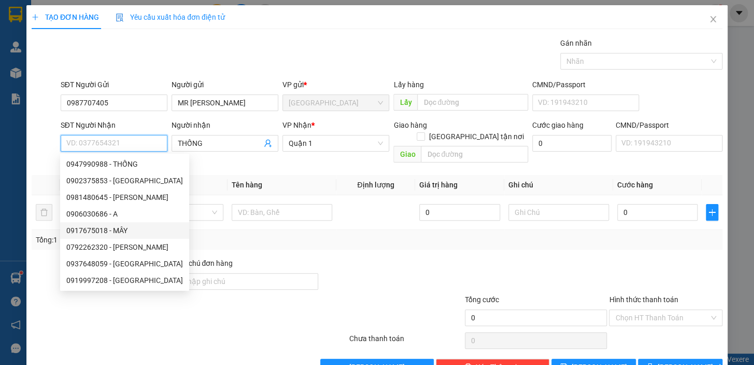
click at [102, 233] on div "0917675018 - MÂY" at bounding box center [124, 230] width 117 height 11
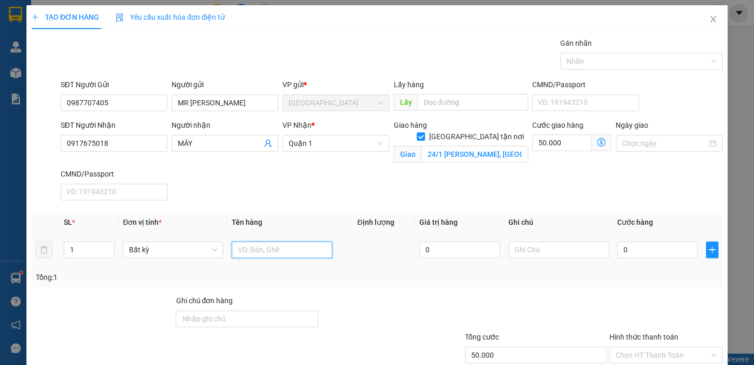
click at [243, 248] on input "text" at bounding box center [282, 249] width 101 height 17
click at [649, 251] on input "0" at bounding box center [658, 249] width 81 height 17
click at [635, 260] on td "30.000" at bounding box center [657, 249] width 89 height 35
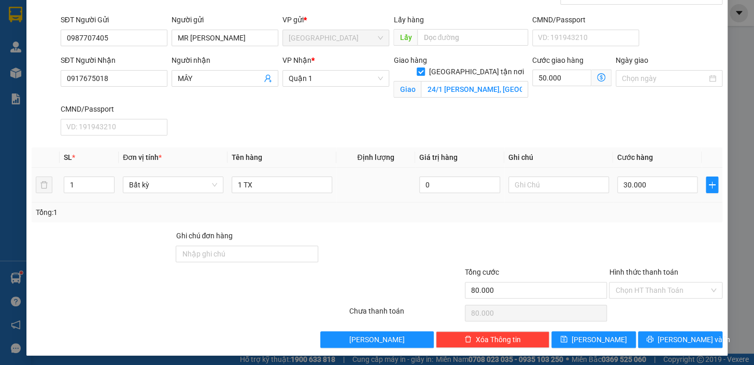
scroll to position [67, 0]
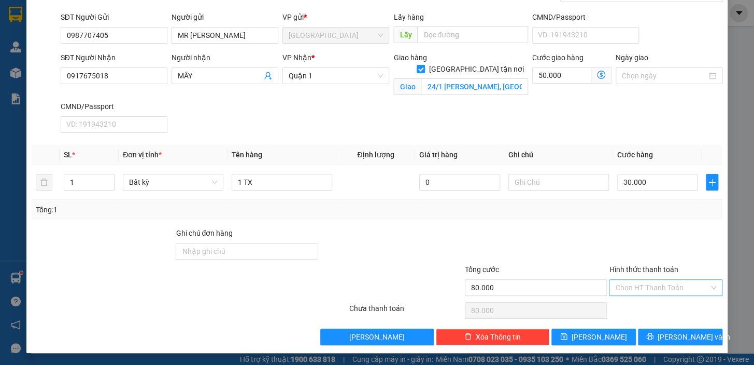
click at [638, 290] on input "Hình thức thanh toán" at bounding box center [663, 287] width 94 height 16
click at [645, 215] on div "Tại văn phòng" at bounding box center [660, 215] width 100 height 11
click at [654, 339] on icon "printer" at bounding box center [650, 335] width 7 height 7
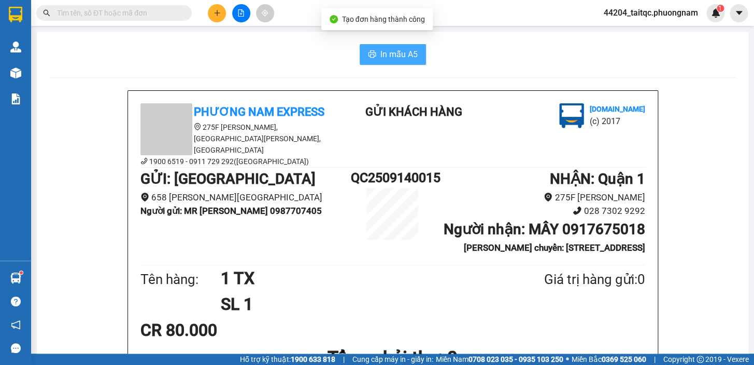
click at [398, 54] on span "In mẫu A5" at bounding box center [399, 54] width 37 height 13
